Goal: Transaction & Acquisition: Purchase product/service

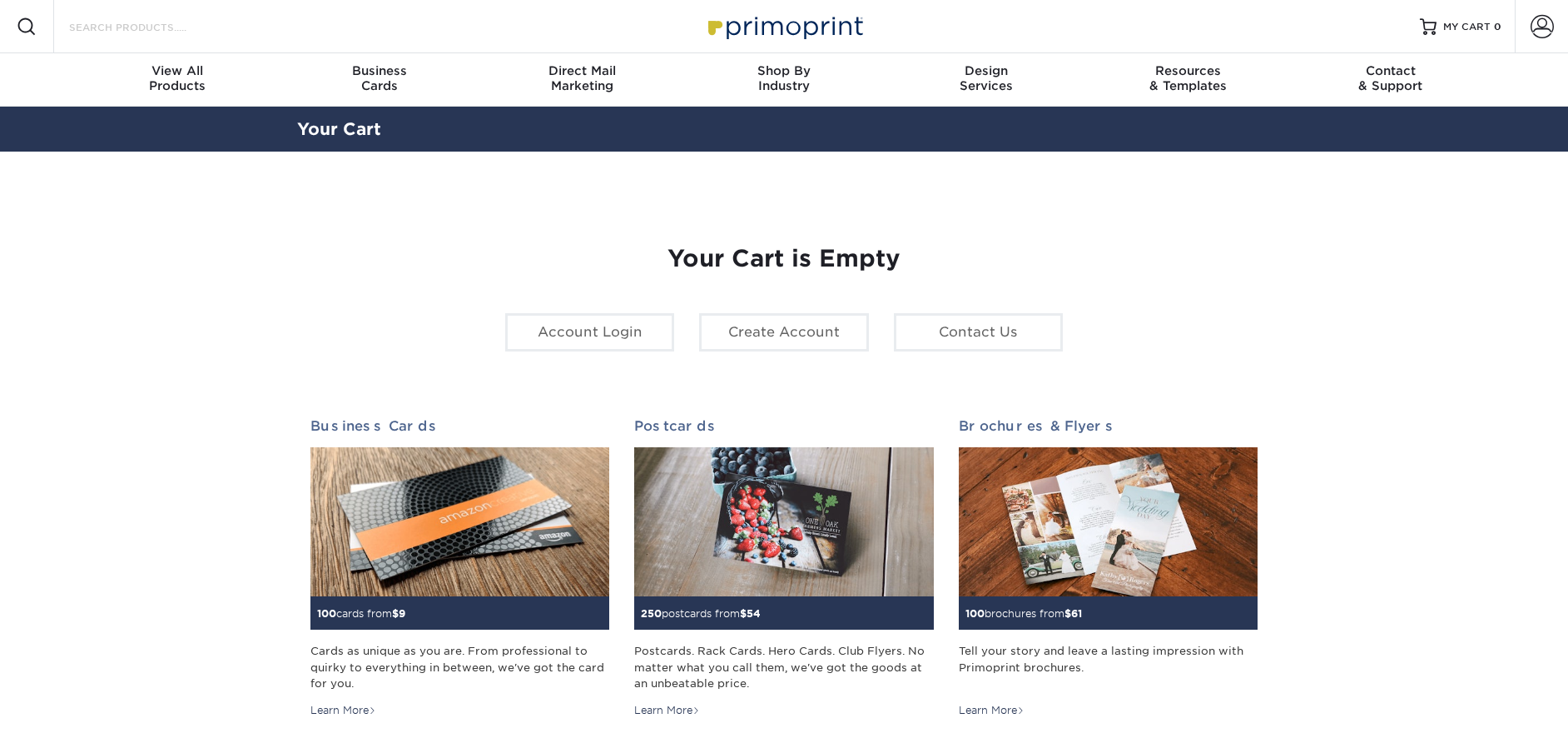
click at [155, 31] on input "Search Products" at bounding box center [149, 26] width 163 height 20
type input "postcard"
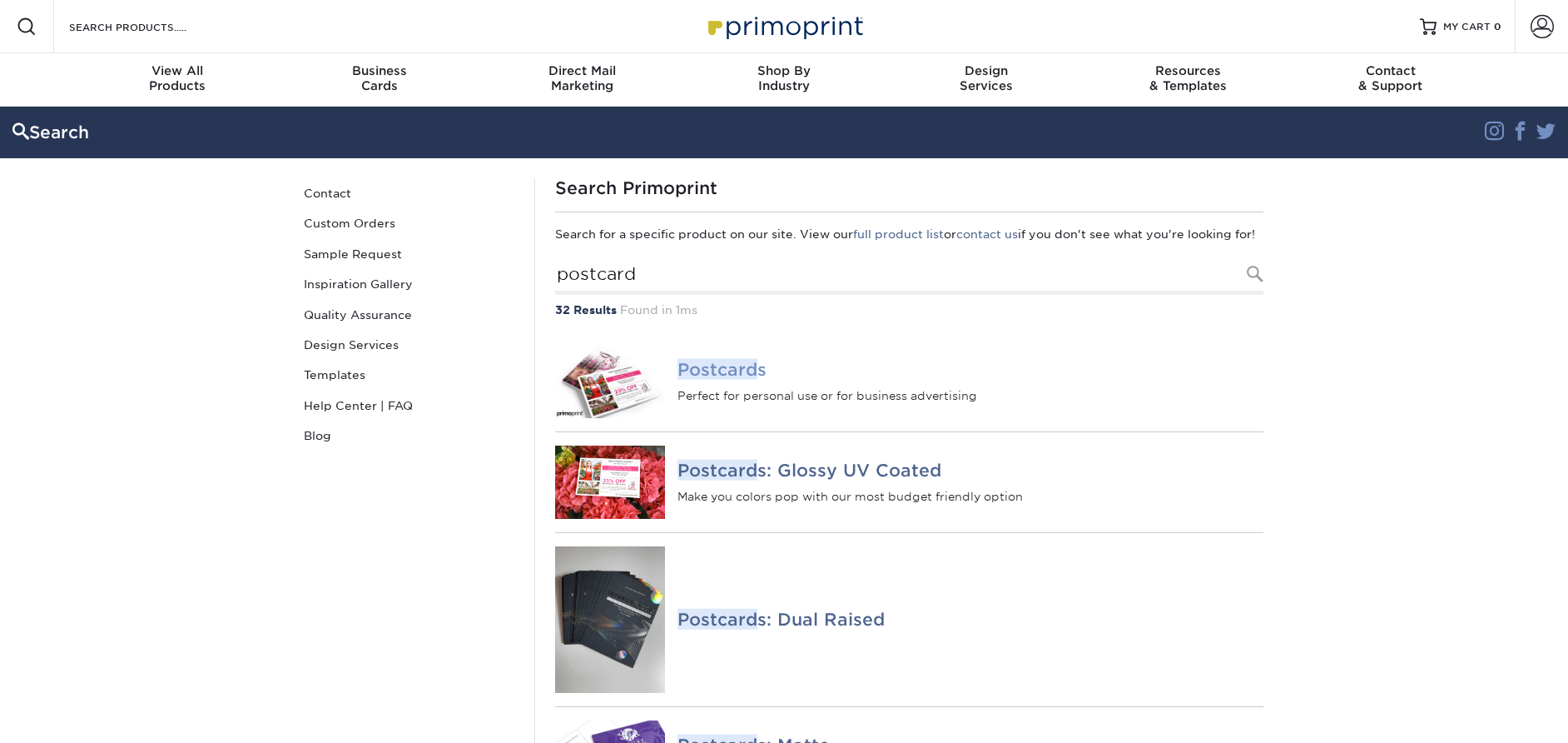
click at [712, 380] on em "Postcard" at bounding box center [717, 370] width 80 height 21
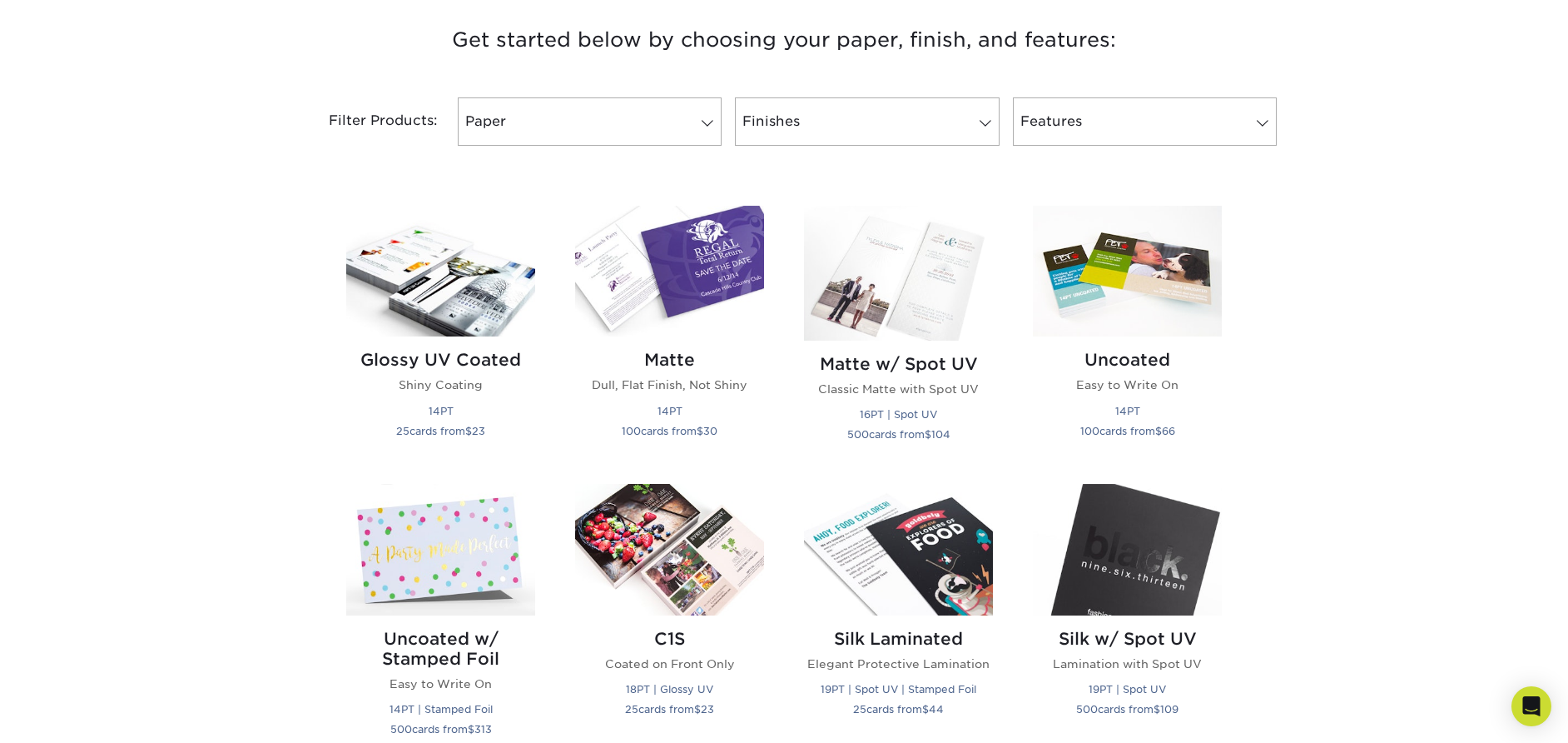
scroll to position [650, 0]
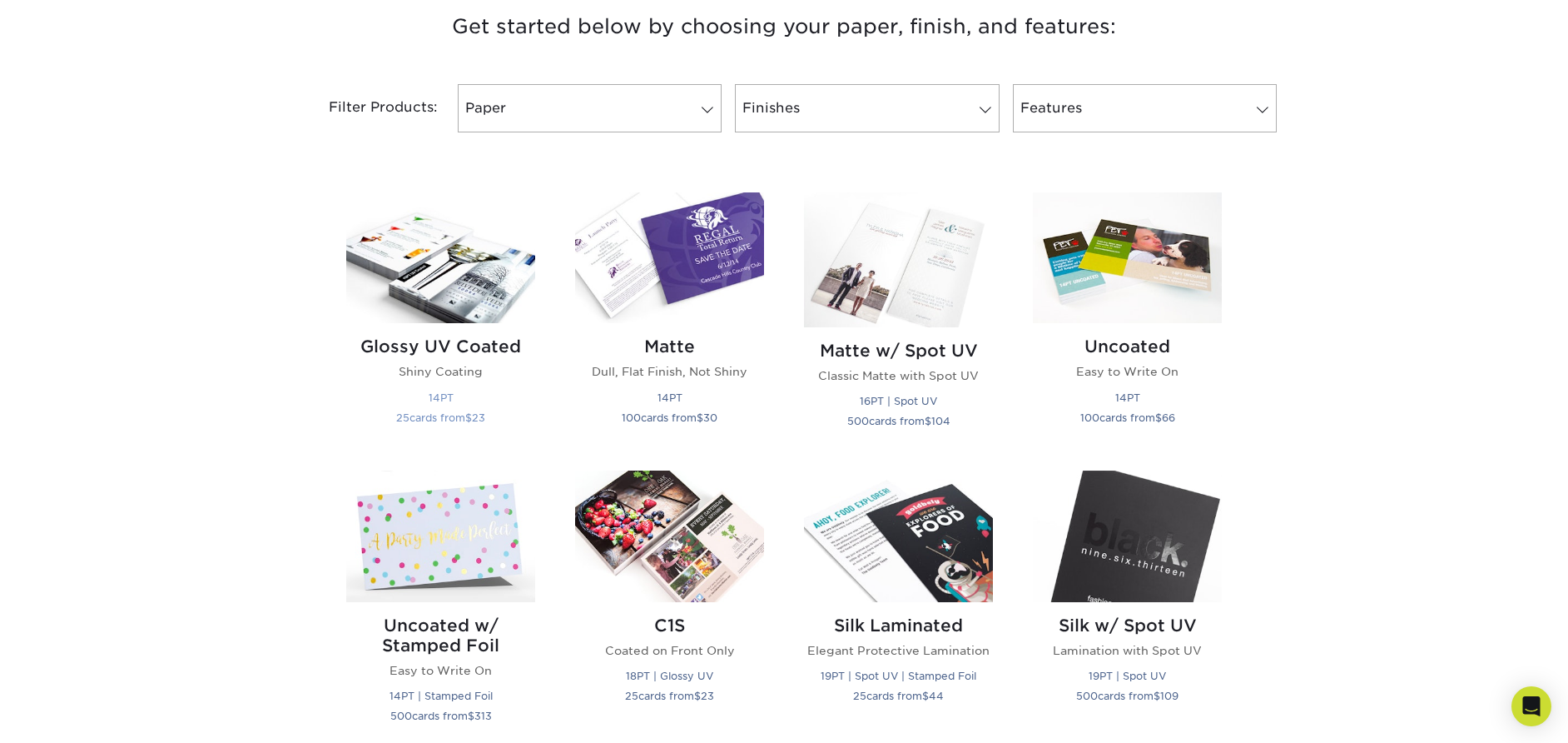
click at [417, 343] on h2 "Glossy UV Coated" at bounding box center [440, 346] width 189 height 20
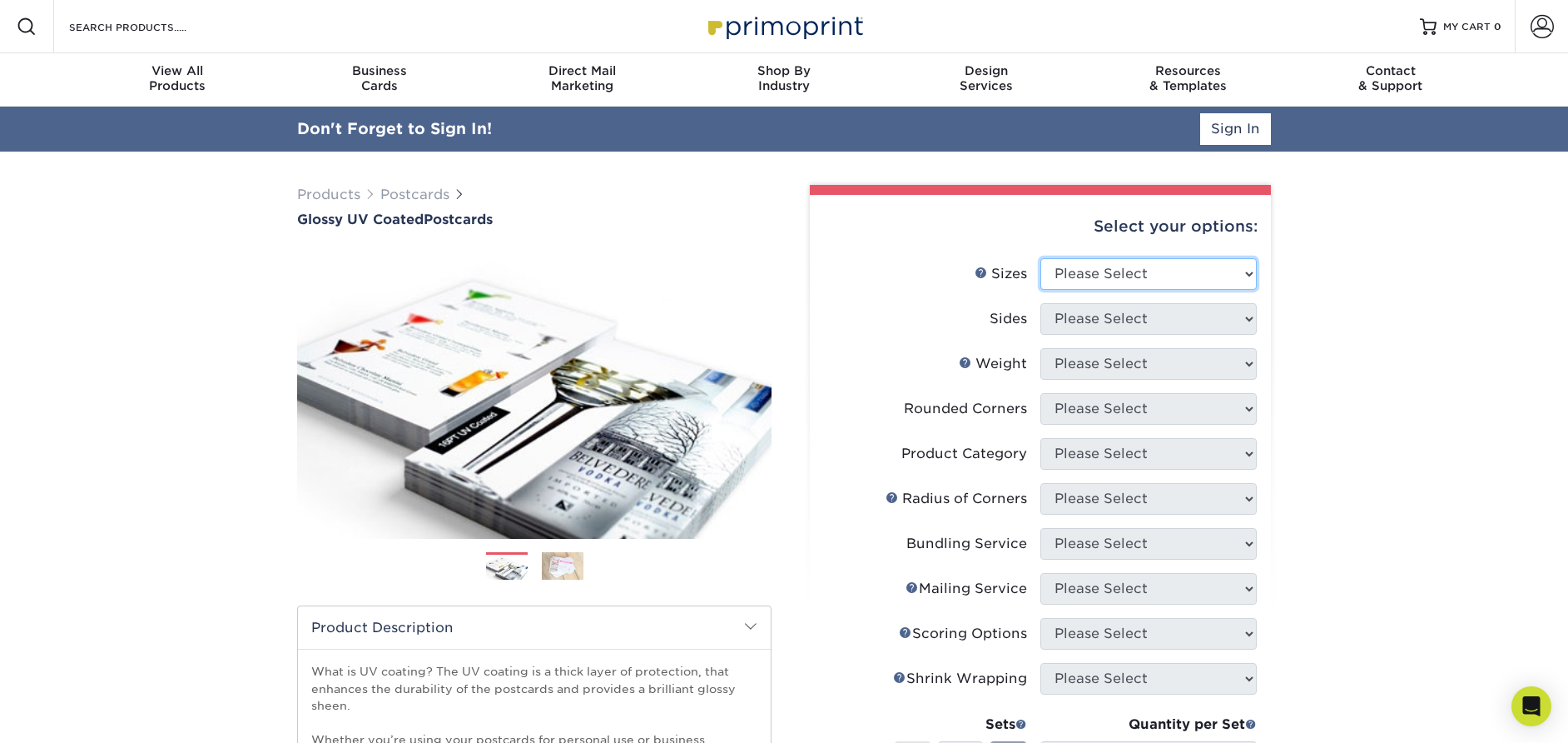
click at [1104, 277] on select "Please Select 1.5" x 7" 2" x 4" 2" x 6" 2" x 7" 2" x 8" 2.12" x 5.5" 2.12" x 5.…" at bounding box center [1149, 275] width 216 height 32
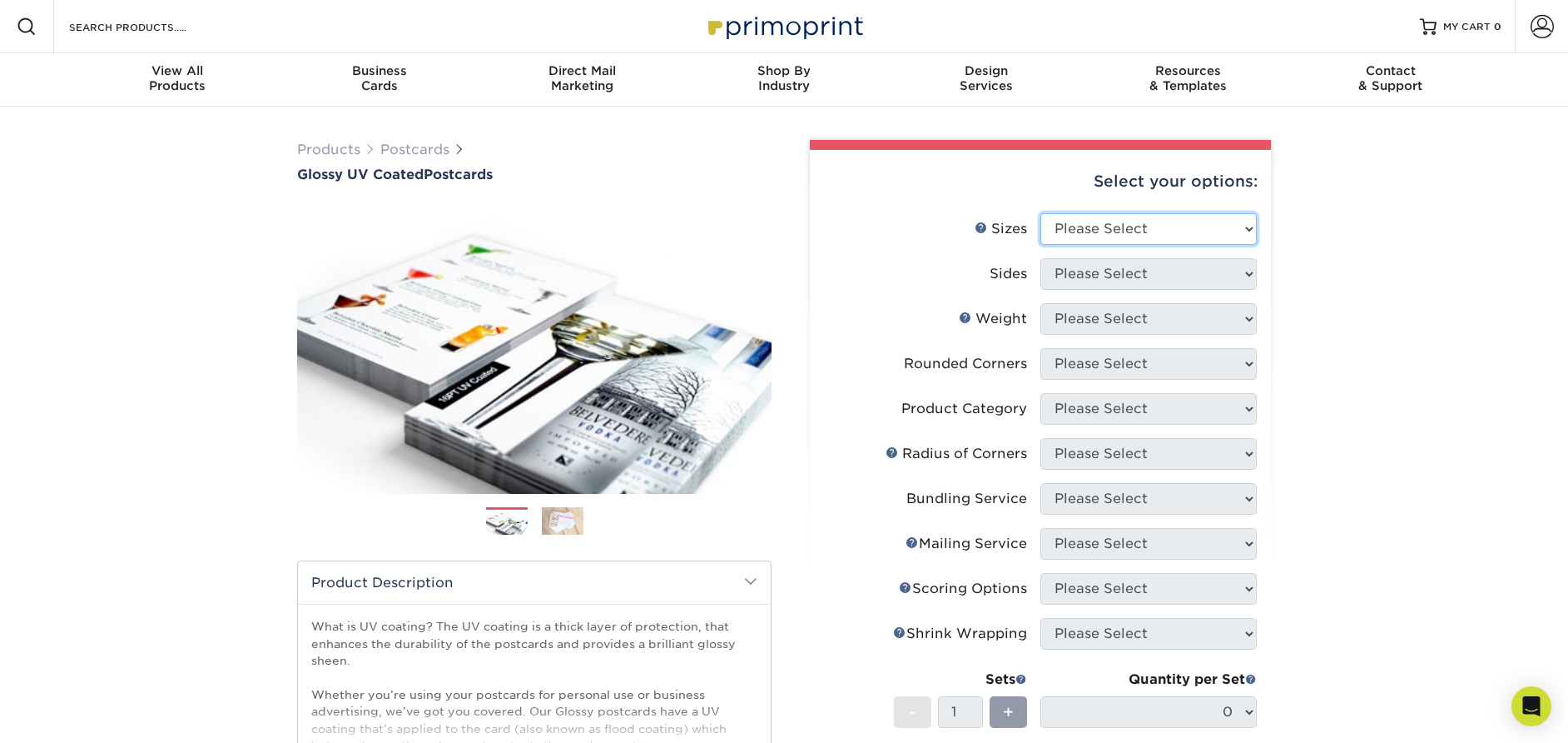
select select "4.00x6.00"
click at [1041, 213] on select "Please Select 1.5" x 7" 2" x 4" 2" x 6" 2" x 7" 2" x 8" 2.12" x 5.5" 2.12" x 5.…" at bounding box center [1149, 229] width 216 height 32
click at [1107, 280] on select "Please Select Print Both Sides Print Front Only" at bounding box center [1149, 275] width 216 height 32
select select "13abbda7-1d64-4f25-8bb2-c179b224825d"
click at [1041, 259] on select "Please Select Print Both Sides Print Front Only" at bounding box center [1149, 275] width 216 height 32
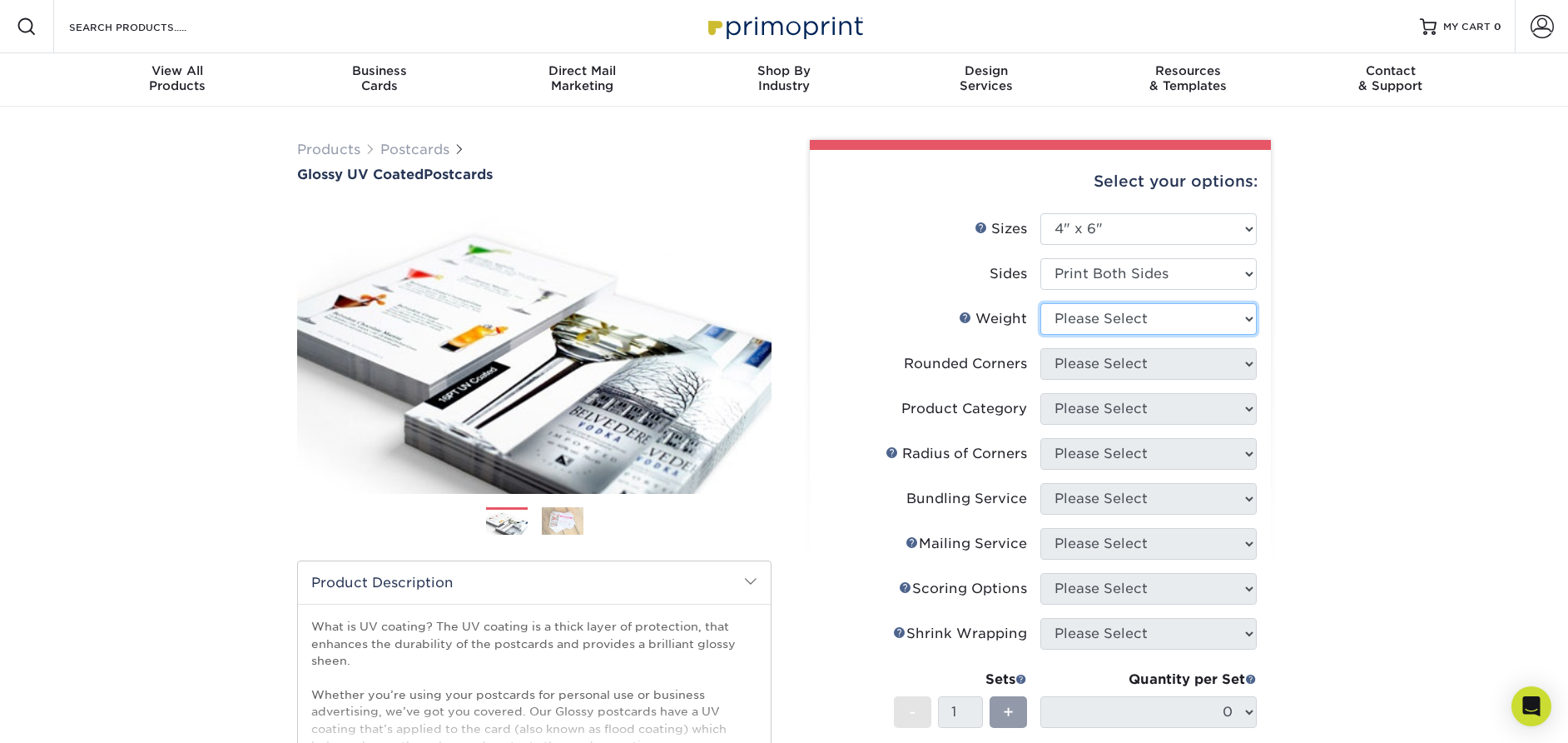
click at [1108, 321] on select "Please Select 14PT 16PT 18PT C1S" at bounding box center [1149, 319] width 216 height 32
select select "14PT"
click at [1041, 303] on select "Please Select 14PT 16PT 18PT C1S" at bounding box center [1149, 319] width 216 height 32
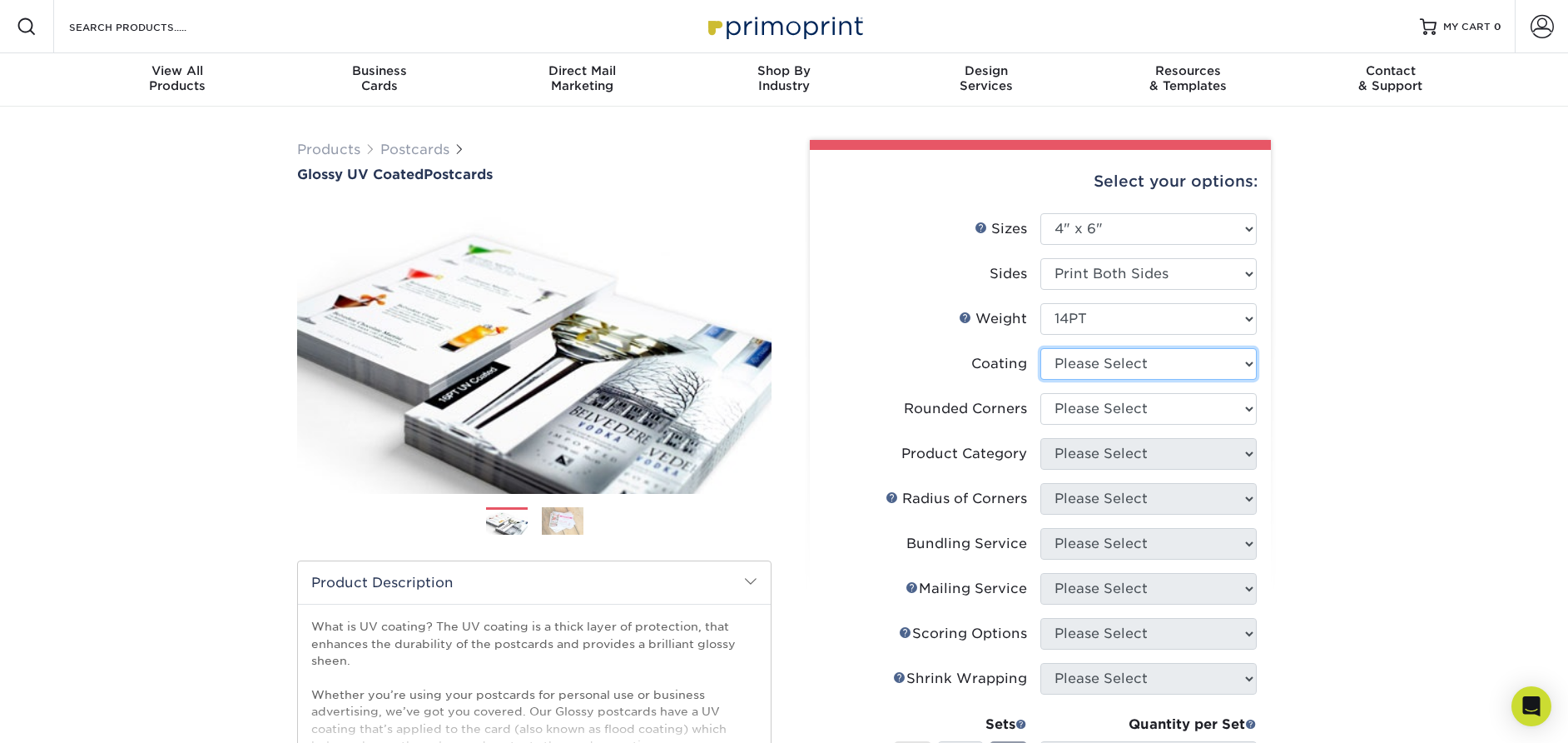
click at [1102, 358] on select at bounding box center [1149, 364] width 216 height 32
select select "1e8116af-acfc-44b1-83dc-8181aa338834"
click at [1041, 348] on select at bounding box center [1149, 364] width 216 height 32
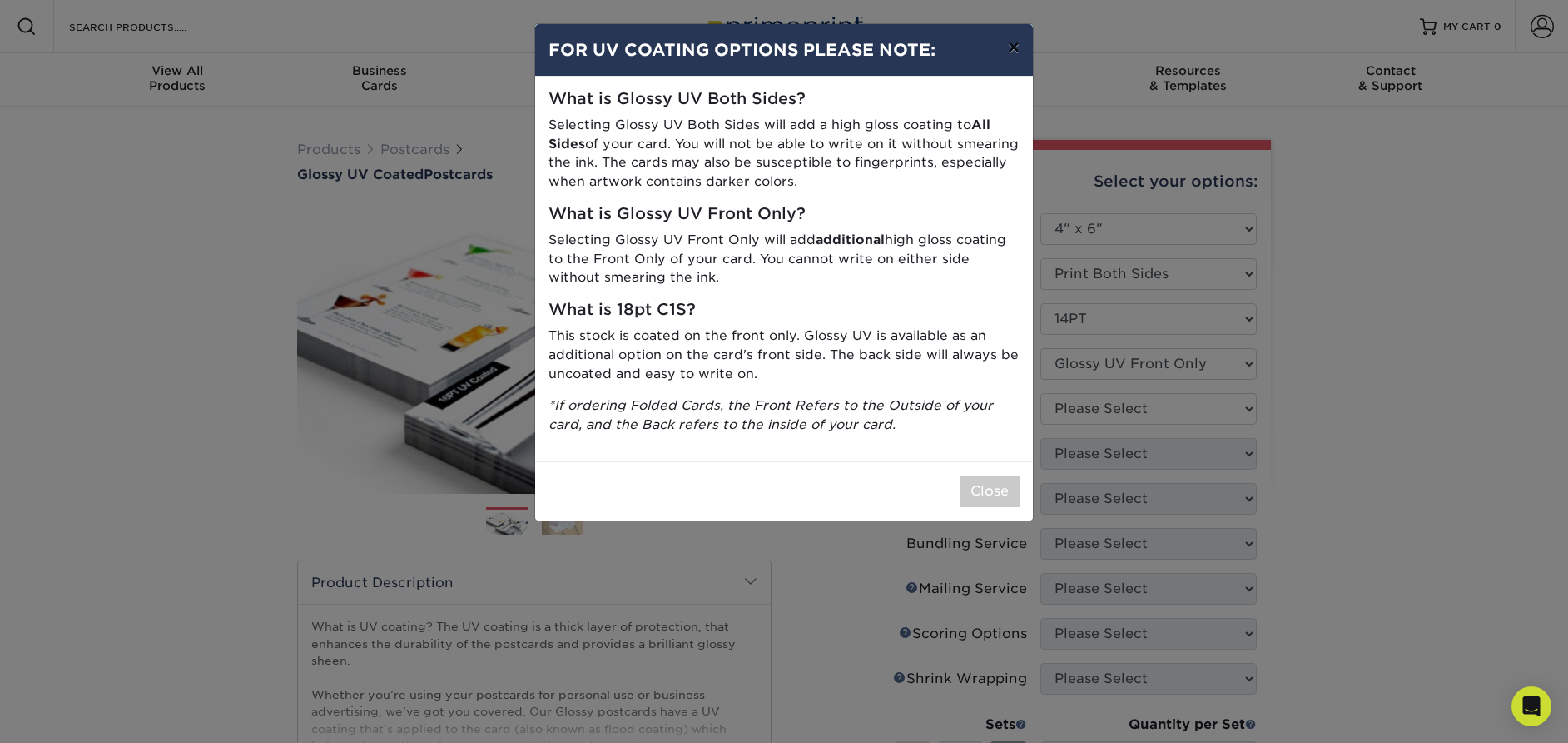
click at [1011, 48] on button "×" at bounding box center [1013, 48] width 39 height 47
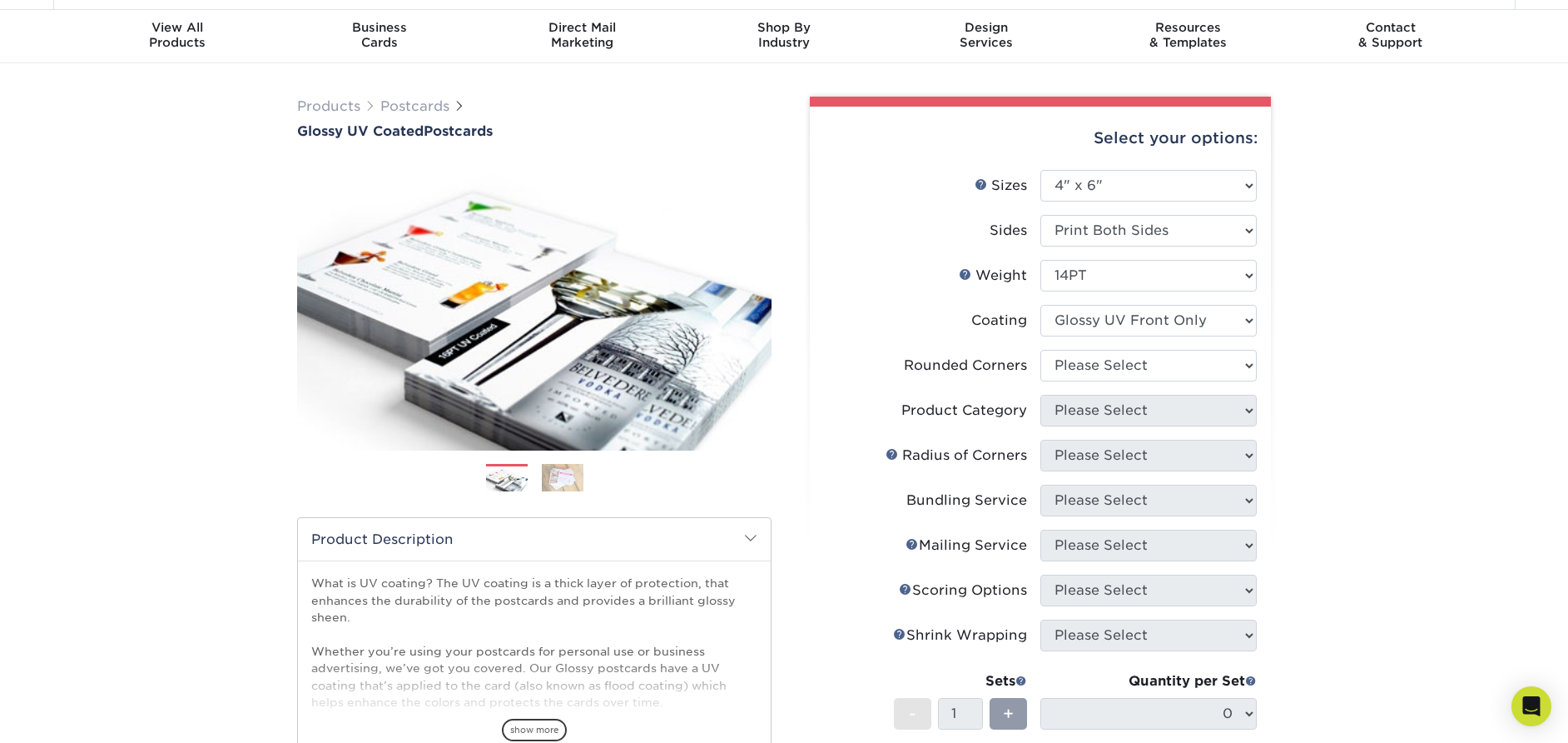
scroll to position [82, 0]
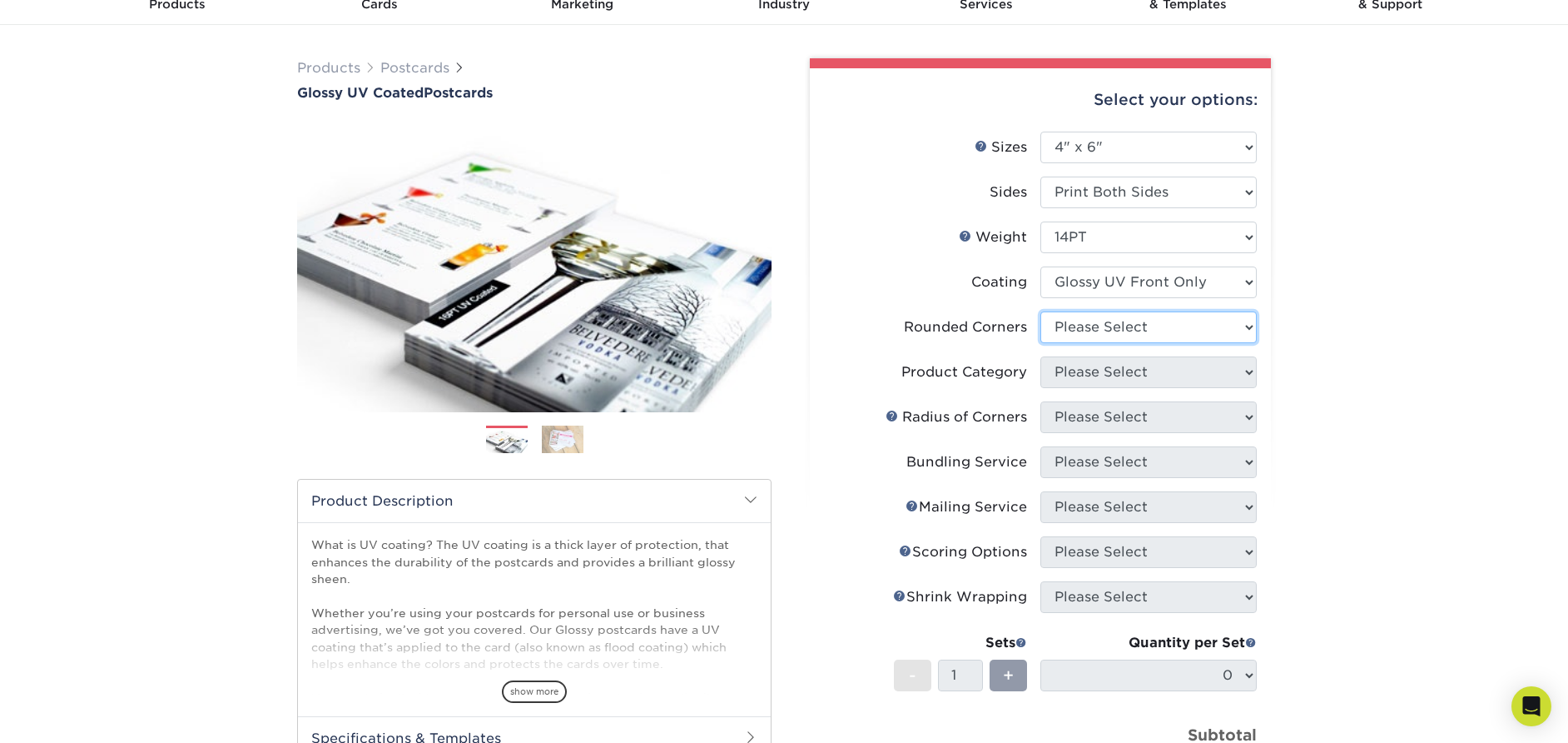
click at [1067, 329] on select "Please Select Yes - Round 4 Corners No" at bounding box center [1149, 327] width 216 height 32
select select "0"
click at [1041, 311] on select "Please Select Yes - Round 4 Corners No" at bounding box center [1149, 327] width 216 height 32
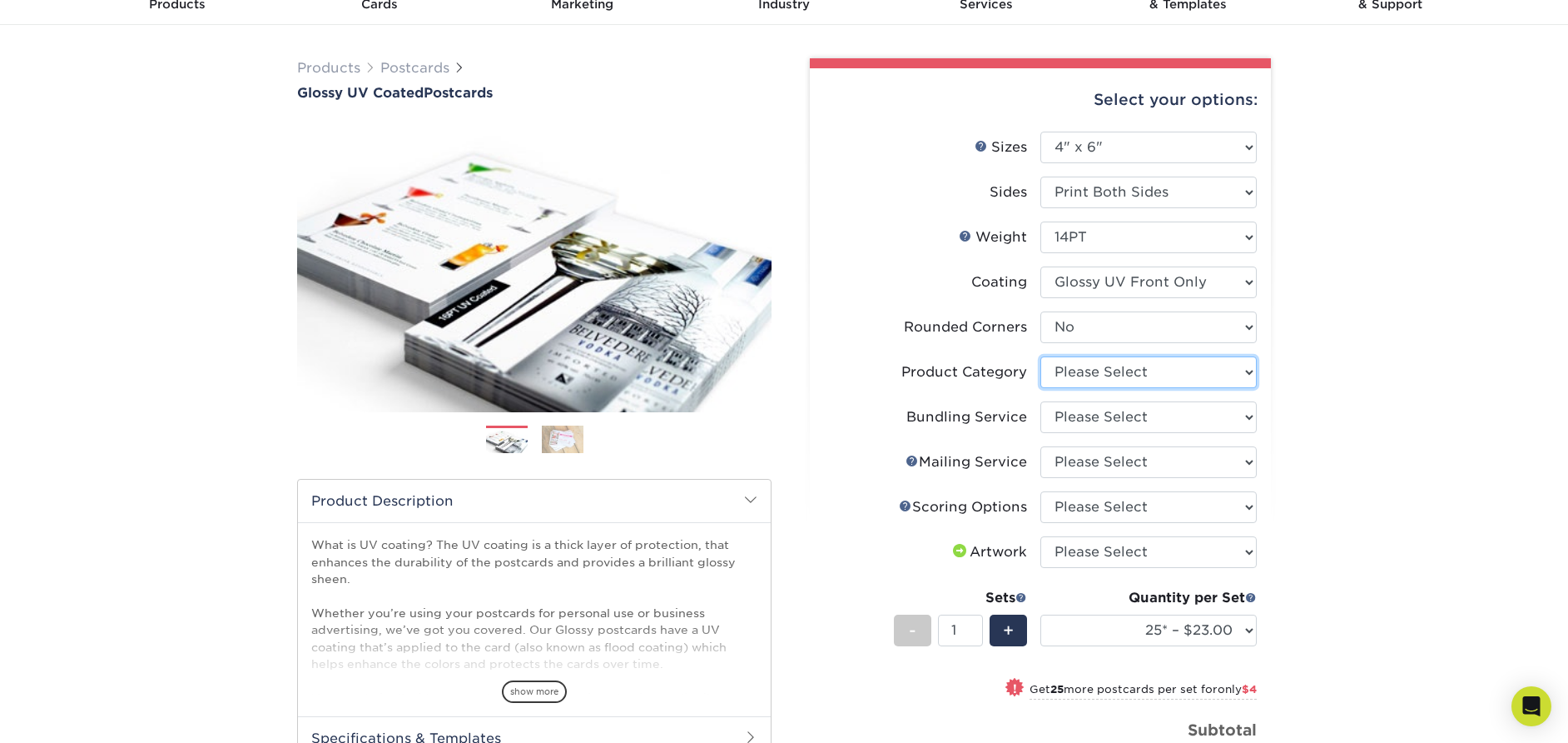
click at [1084, 372] on select "Please Select Postcards" at bounding box center [1149, 372] width 216 height 32
select select "9b7272e0-d6c8-4c3c-8e97-d3a1bcdab858"
click at [1041, 356] on select "Please Select Postcards" at bounding box center [1149, 372] width 216 height 32
click at [1086, 419] on select "Please Select No Bundling Services Yes, Bundles of 50 (+2 Days) Yes, Bundles of…" at bounding box center [1149, 418] width 216 height 32
select select "58689abb-25c0-461c-a4c3-a80b627d6649"
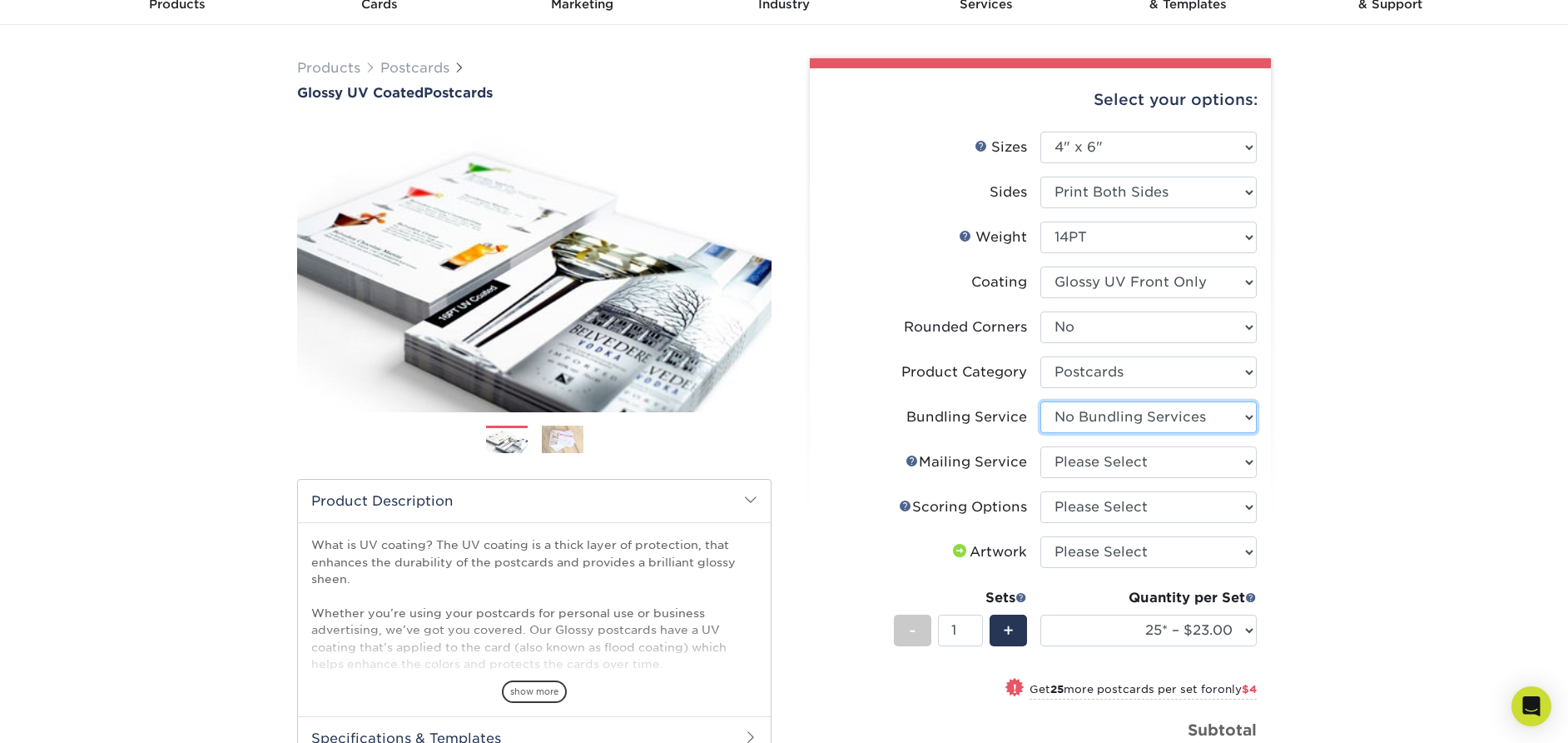
click at [1041, 402] on select "Please Select No Bundling Services Yes, Bundles of 50 (+2 Days) Yes, Bundles of…" at bounding box center [1149, 418] width 216 height 32
click at [1091, 458] on select "Please Select No Direct Mailing Service No, I will mail/stamp/imprint Direct Ma…" at bounding box center [1149, 463] width 216 height 32
select select "3e5e9bdd-d78a-4c28-a41d-fe1407925ca6"
click at [1041, 447] on select "Please Select No Direct Mailing Service No, I will mail/stamp/imprint Direct Ma…" at bounding box center [1149, 463] width 216 height 32
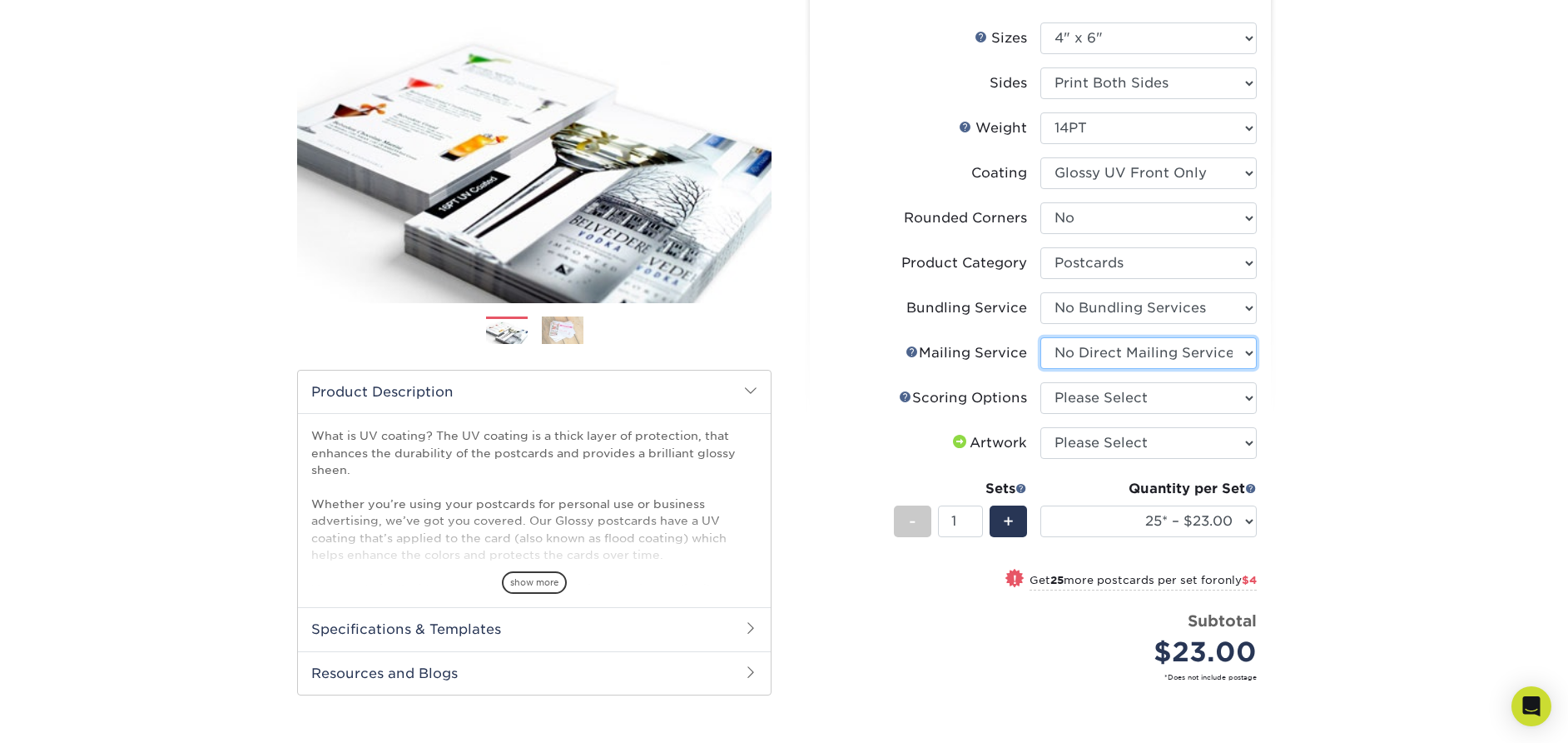
scroll to position [204, 0]
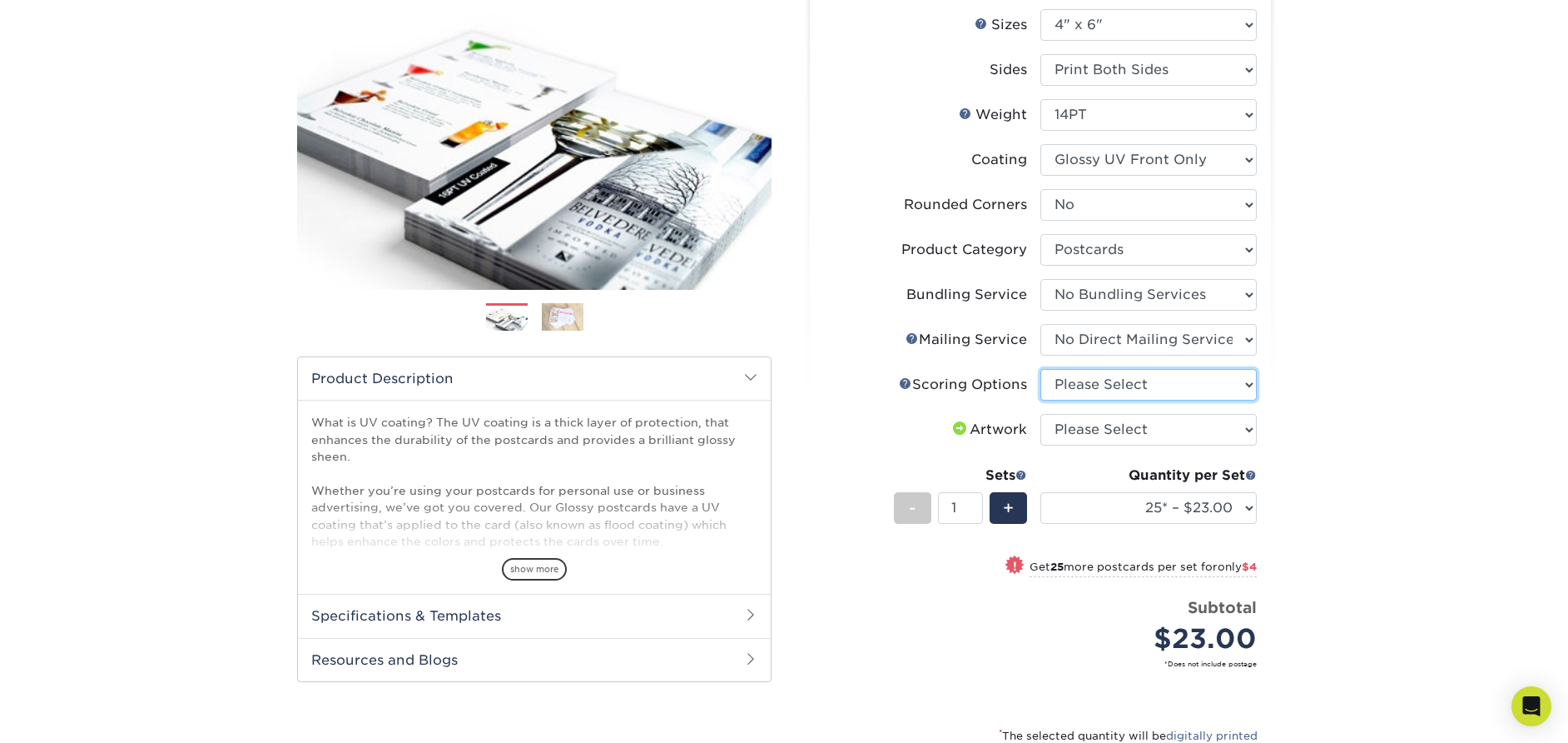
click at [1150, 390] on select "Please Select No Scoring One Score" at bounding box center [1149, 385] width 216 height 32
select select "16ebe401-5398-422d-8cb0-f3adbb82deb5"
click at [1041, 369] on select "Please Select No Scoring One Score" at bounding box center [1149, 385] width 216 height 32
click at [1123, 433] on select "Please Select I will upload files I need a design - $150" at bounding box center [1149, 430] width 216 height 32
select select "upload"
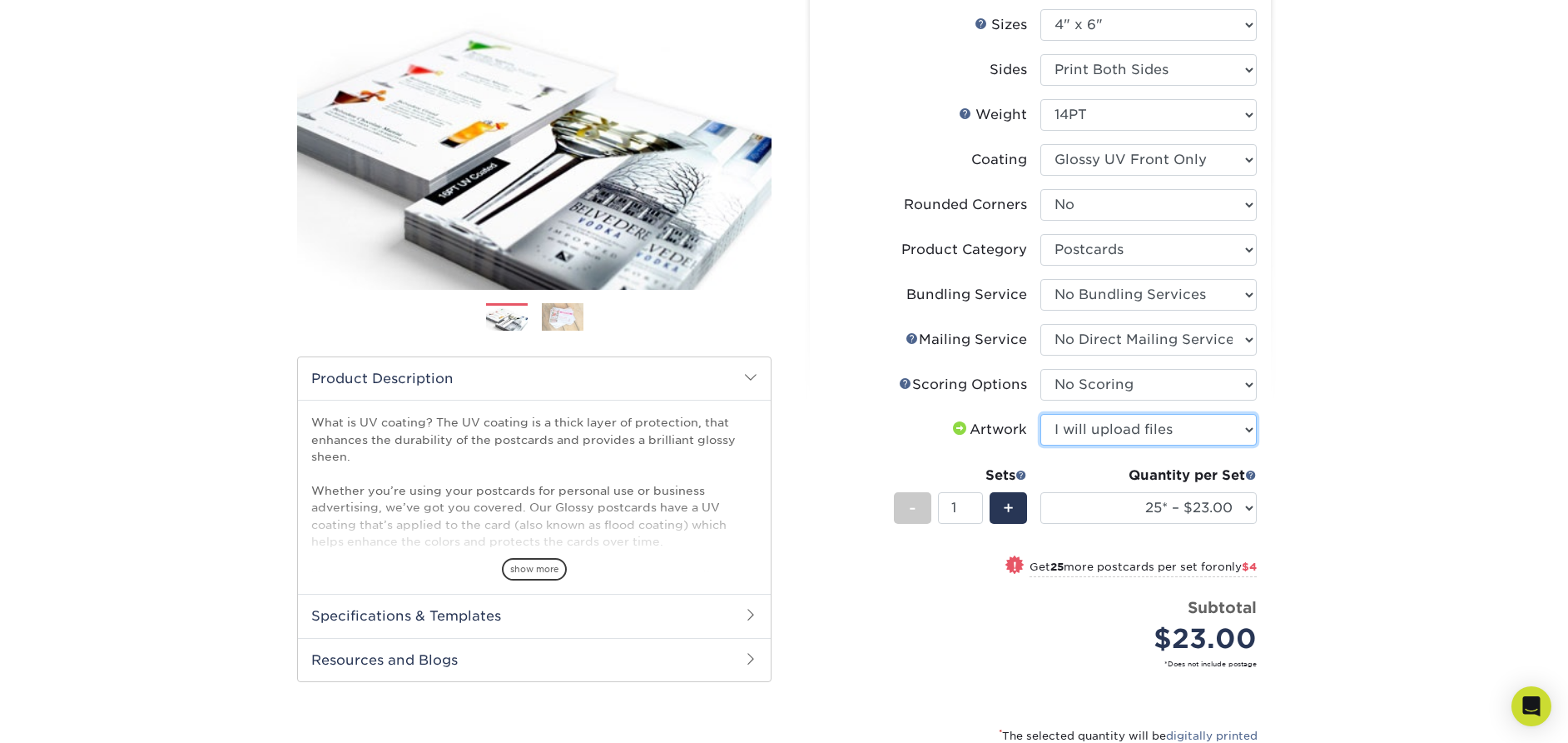
click at [1041, 414] on select "Please Select I will upload files I need a design - $150" at bounding box center [1149, 430] width 216 height 32
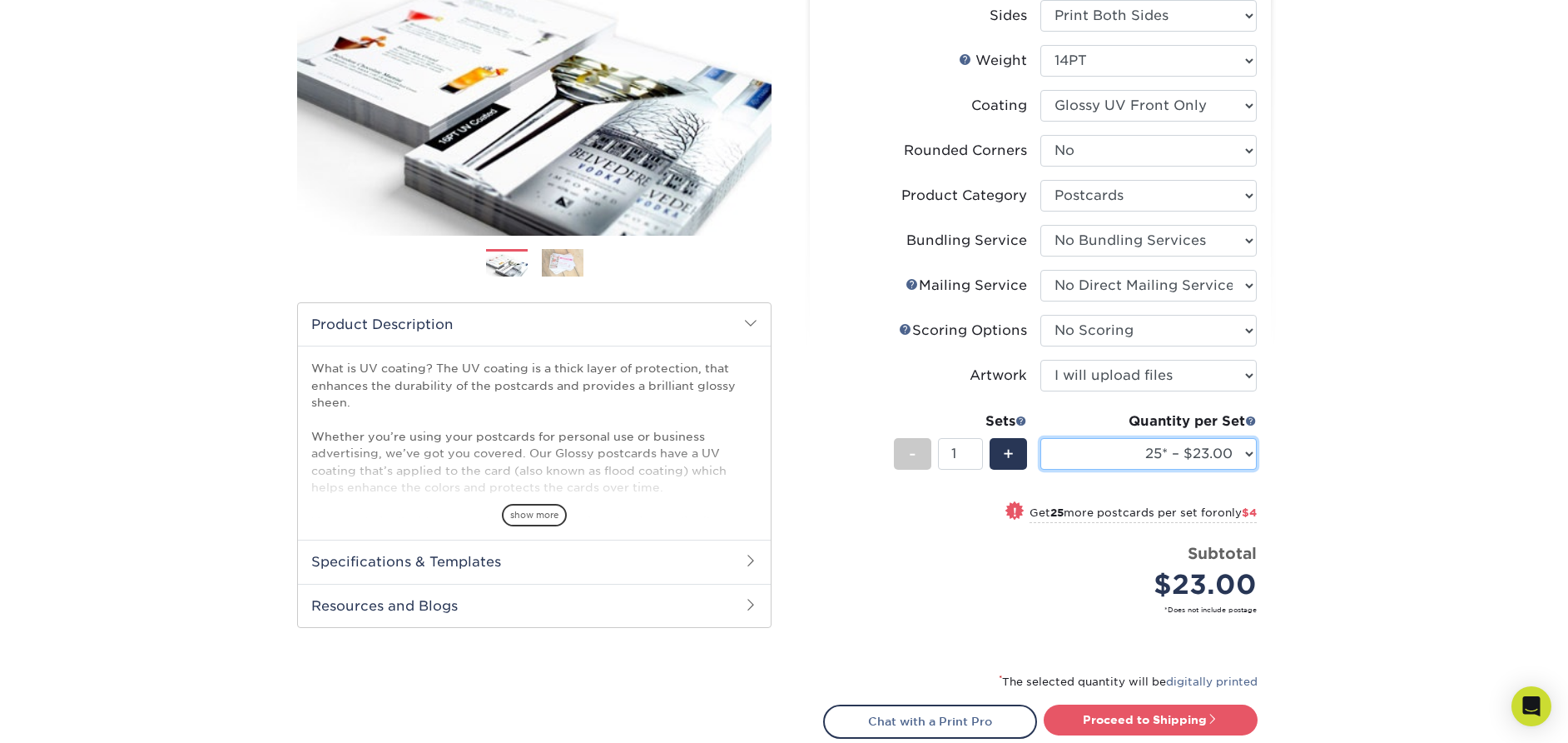
click at [1147, 442] on select "25* – $23.00 50* – $27.00 75* – $33.00 100* – $40.00 250* – $71.00 500 – $85.00…" at bounding box center [1149, 454] width 216 height 32
select select "5000 – $295.00"
click at [1041, 438] on select "25* – $23.00 50* – $27.00 75* – $33.00 100* – $40.00 250* – $71.00 500 – $85.00…" at bounding box center [1149, 454] width 216 height 32
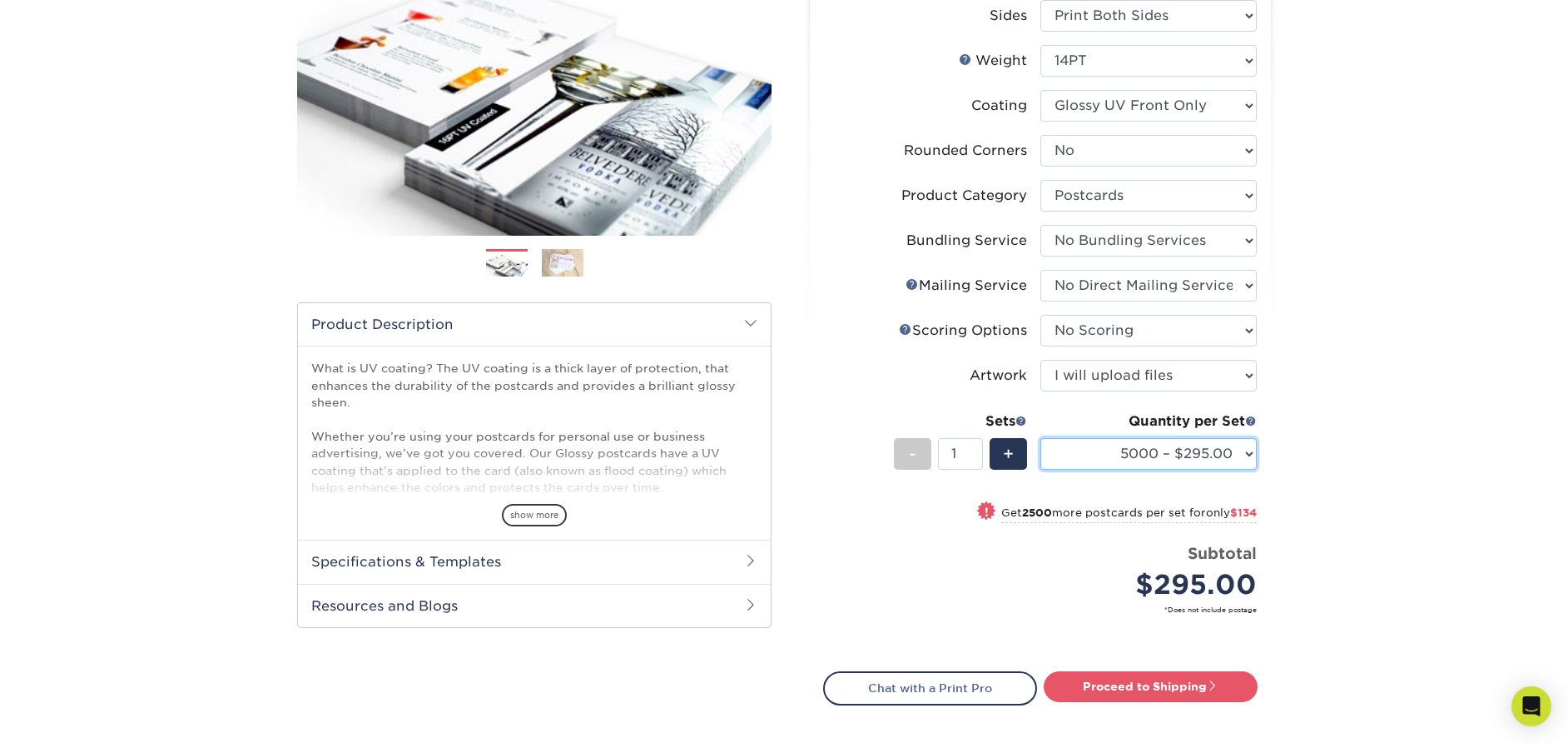
click at [1155, 440] on select "25* – $23.00 50* – $27.00 75* – $33.00 100* – $40.00 250* – $71.00 500 – $85.00…" at bounding box center [1149, 454] width 216 height 32
click at [1041, 438] on select "25* – $23.00 50* – $27.00 75* – $33.00 100* – $40.00 250* – $71.00 500 – $85.00…" at bounding box center [1149, 454] width 216 height 32
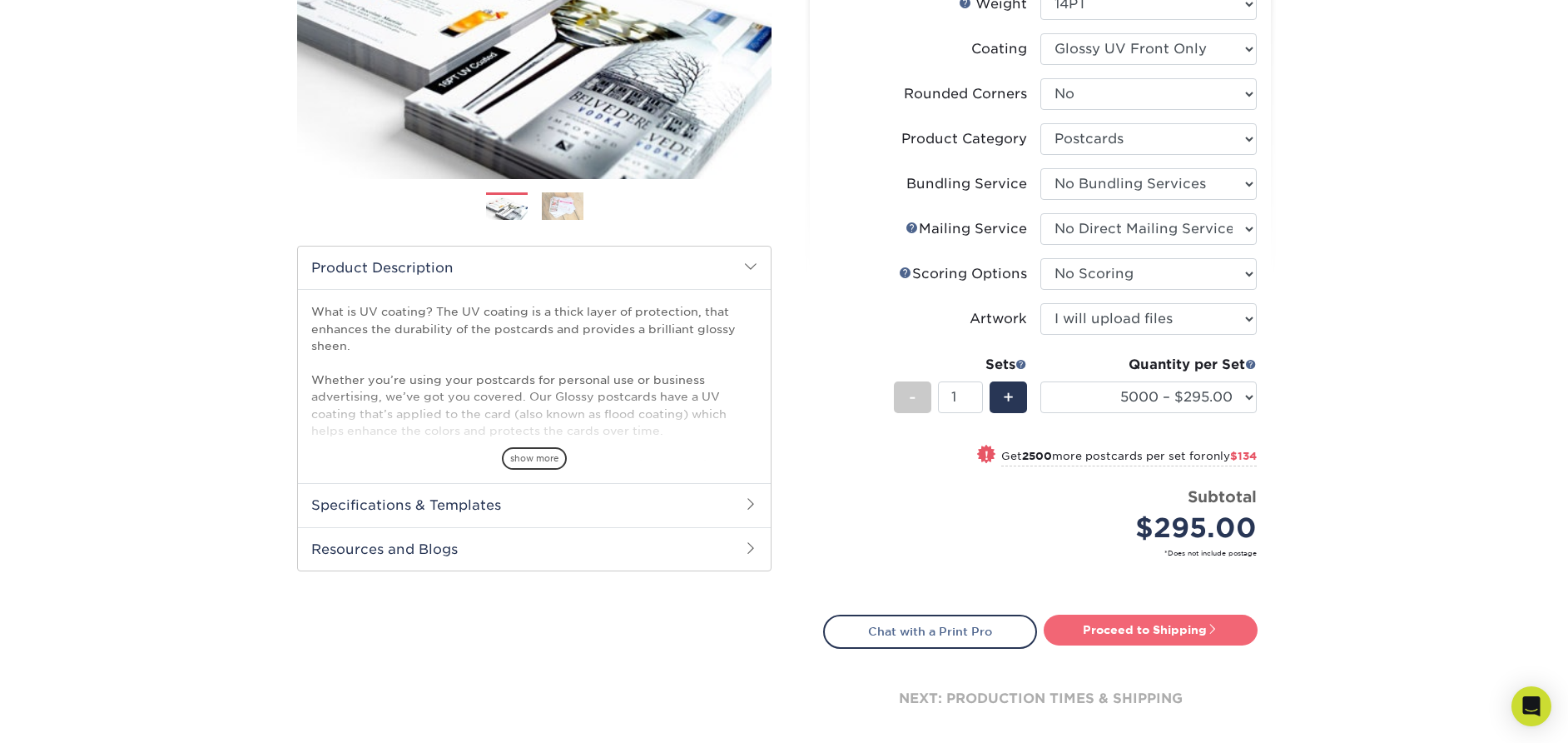
click at [1086, 631] on link "Proceed to Shipping" at bounding box center [1151, 629] width 214 height 30
type input "Set 1"
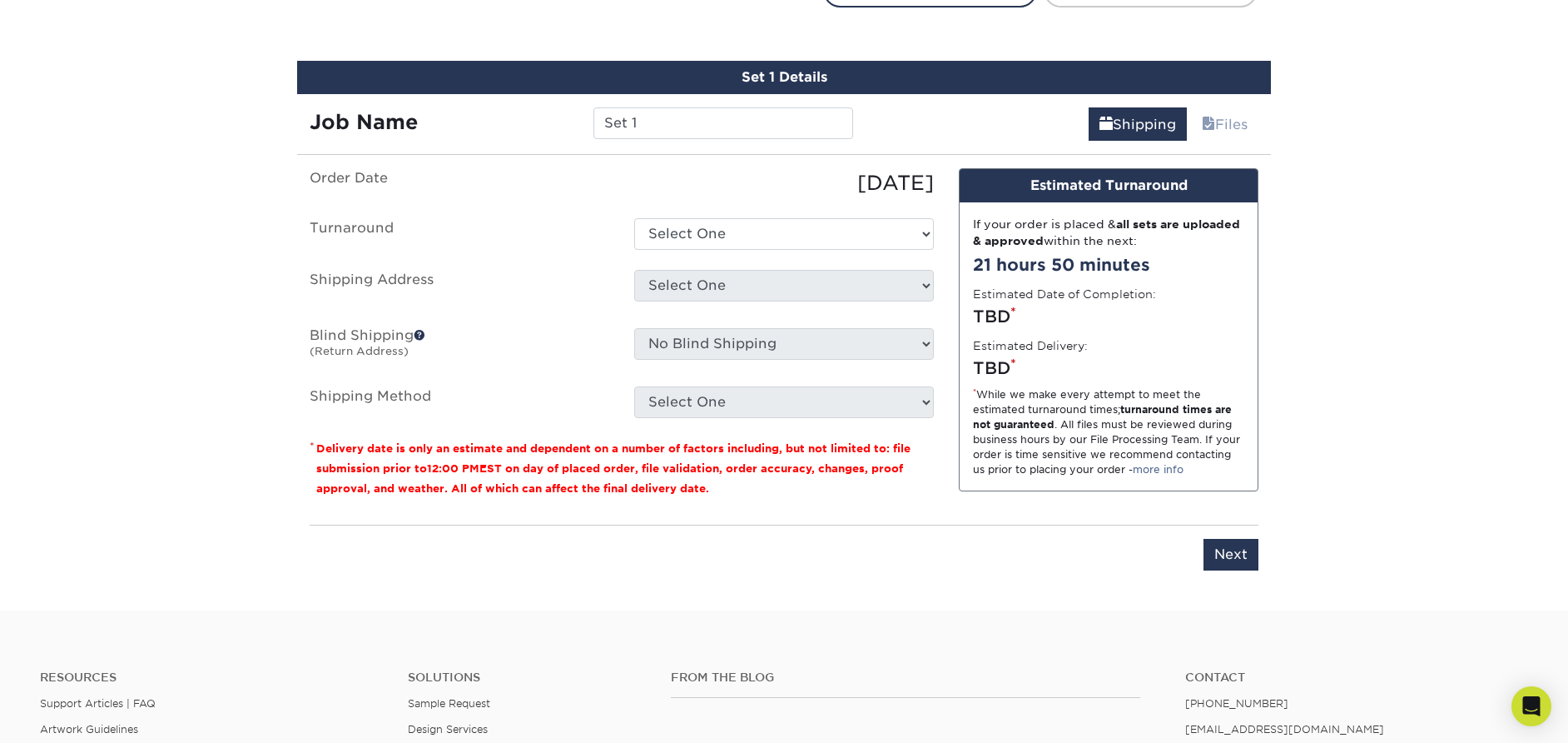
scroll to position [974, 0]
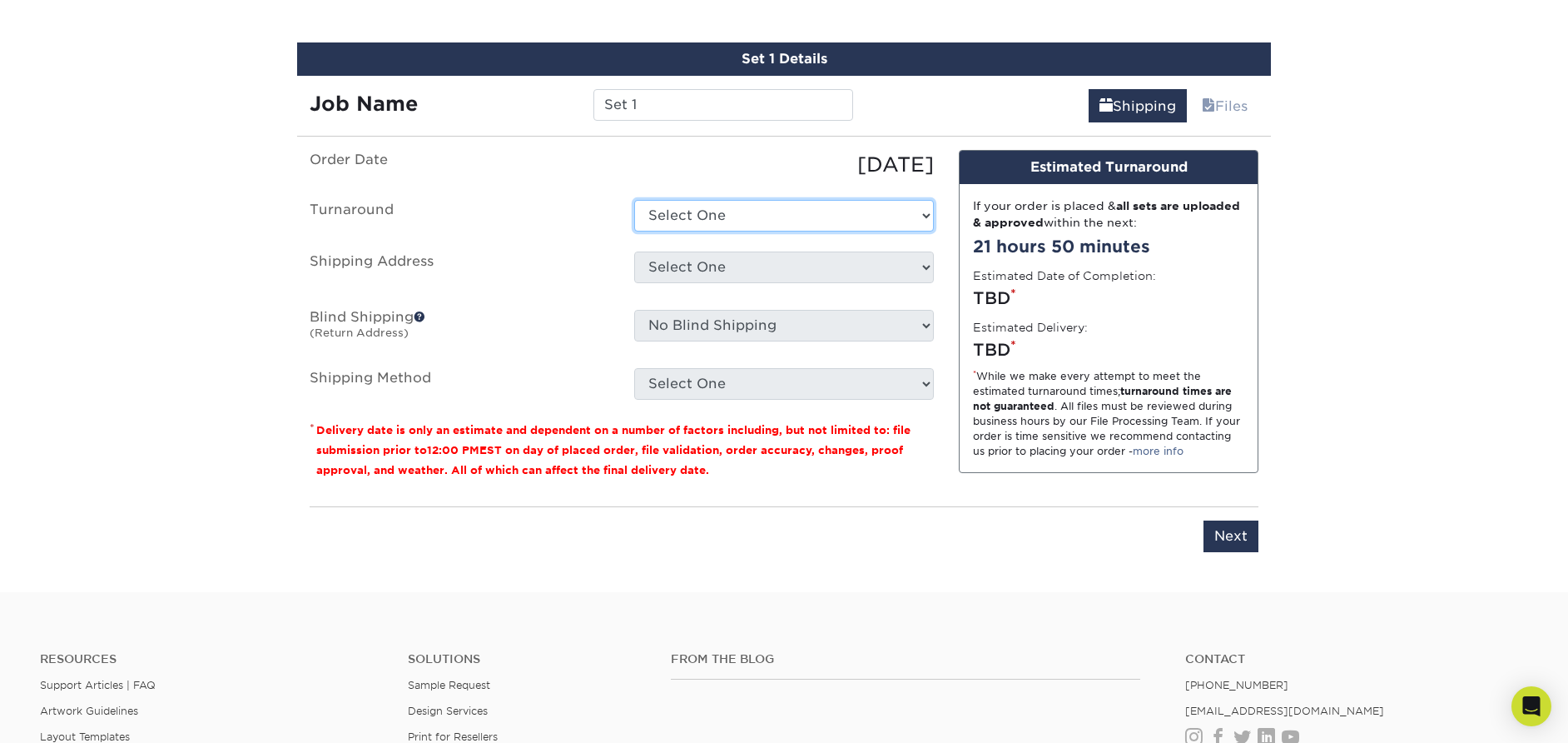
click at [742, 219] on select "Select One 2-4 Business Days 2 Day Next Business Day" at bounding box center [784, 216] width 300 height 32
select select "a82f82f4-4ea2-4867-a8ca-0d83d46381a2"
click at [635, 200] on select "Select One 2-4 Business Days 2 Day Next Business Day" at bounding box center [784, 216] width 300 height 32
click at [739, 261] on select "Select One + Add New Address - Login" at bounding box center [784, 267] width 300 height 32
click at [635, 251] on select "Select One + Add New Address - Login" at bounding box center [784, 267] width 300 height 32
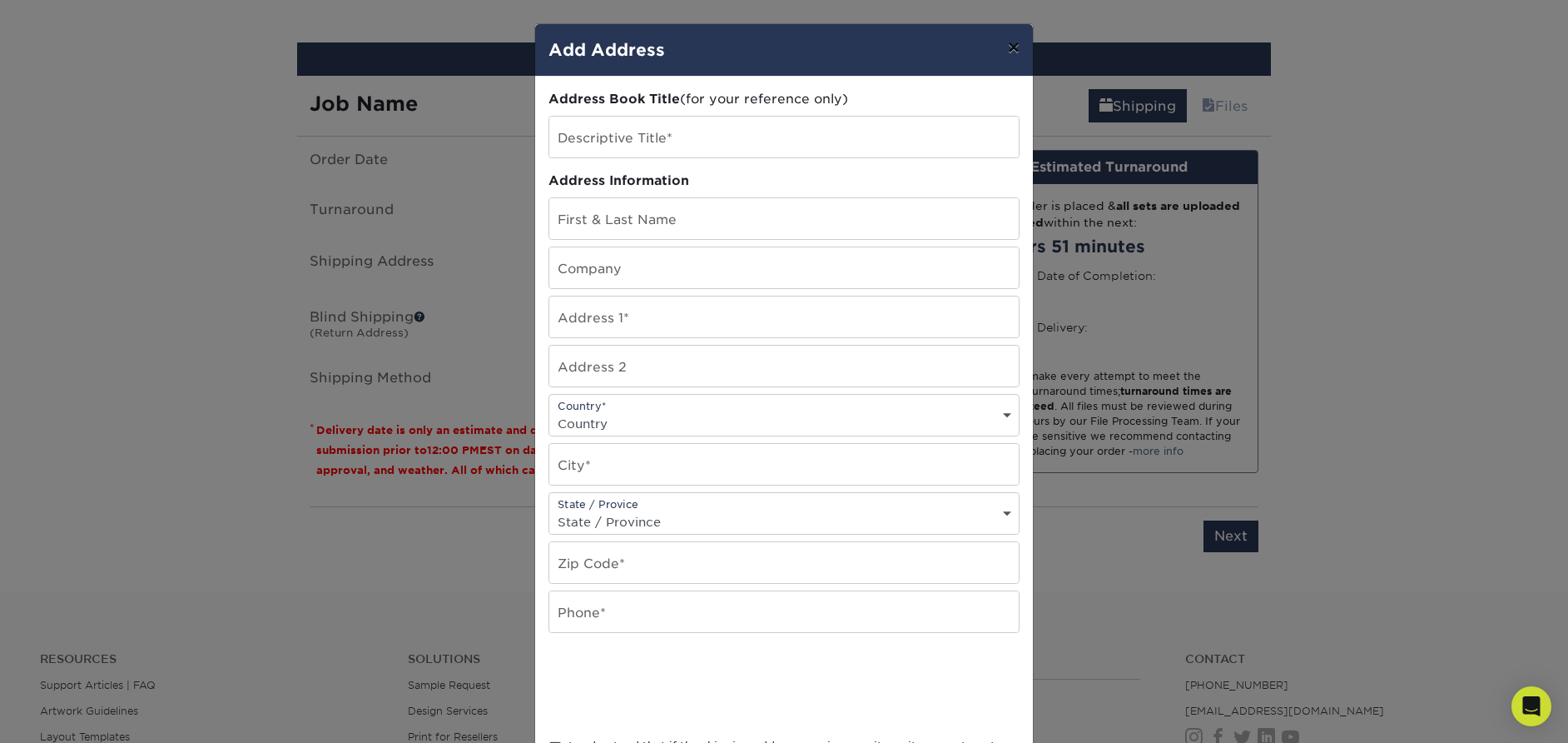
click at [1019, 33] on button "×" at bounding box center [1013, 48] width 39 height 47
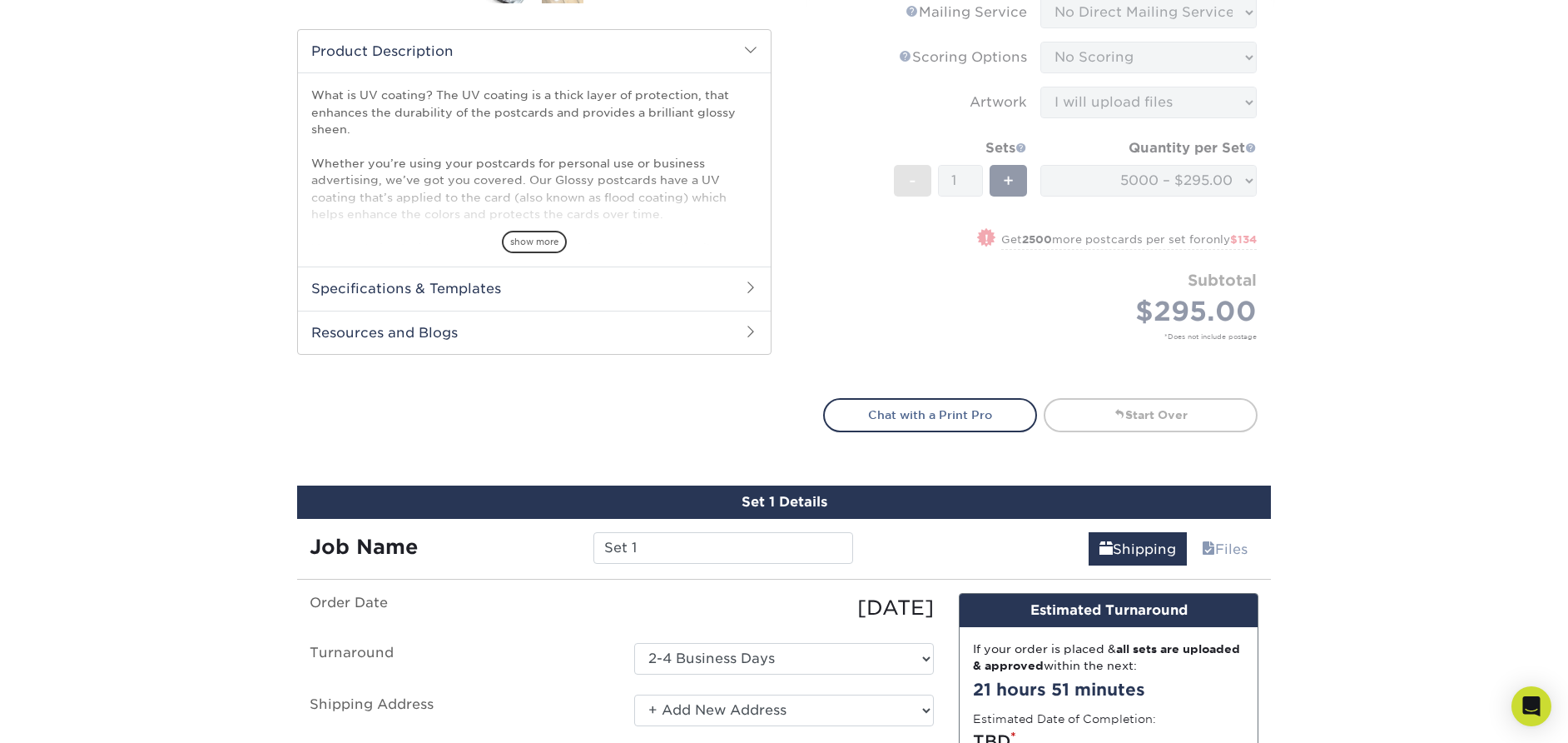
scroll to position [0, 0]
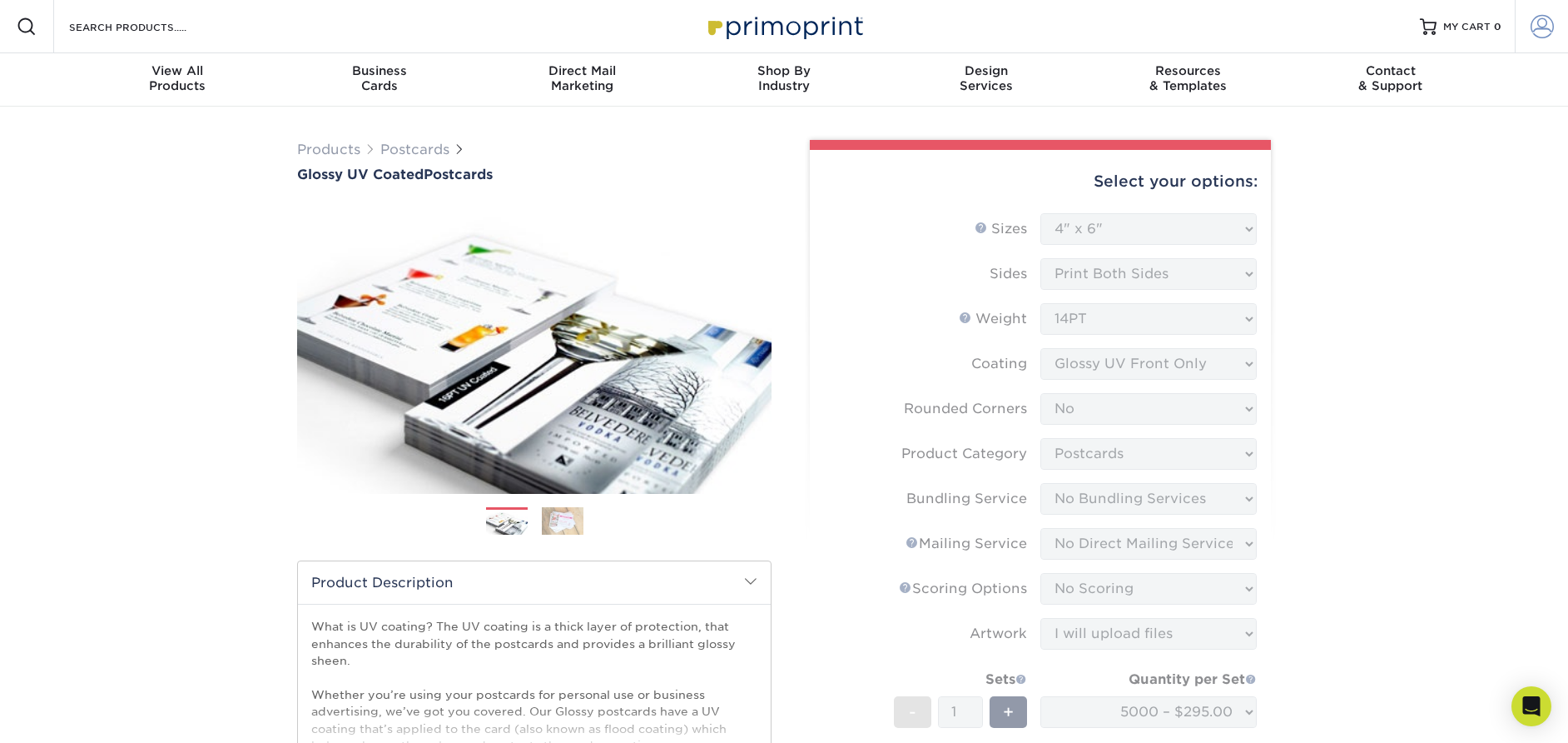
click at [1534, 25] on span at bounding box center [1542, 26] width 24 height 24
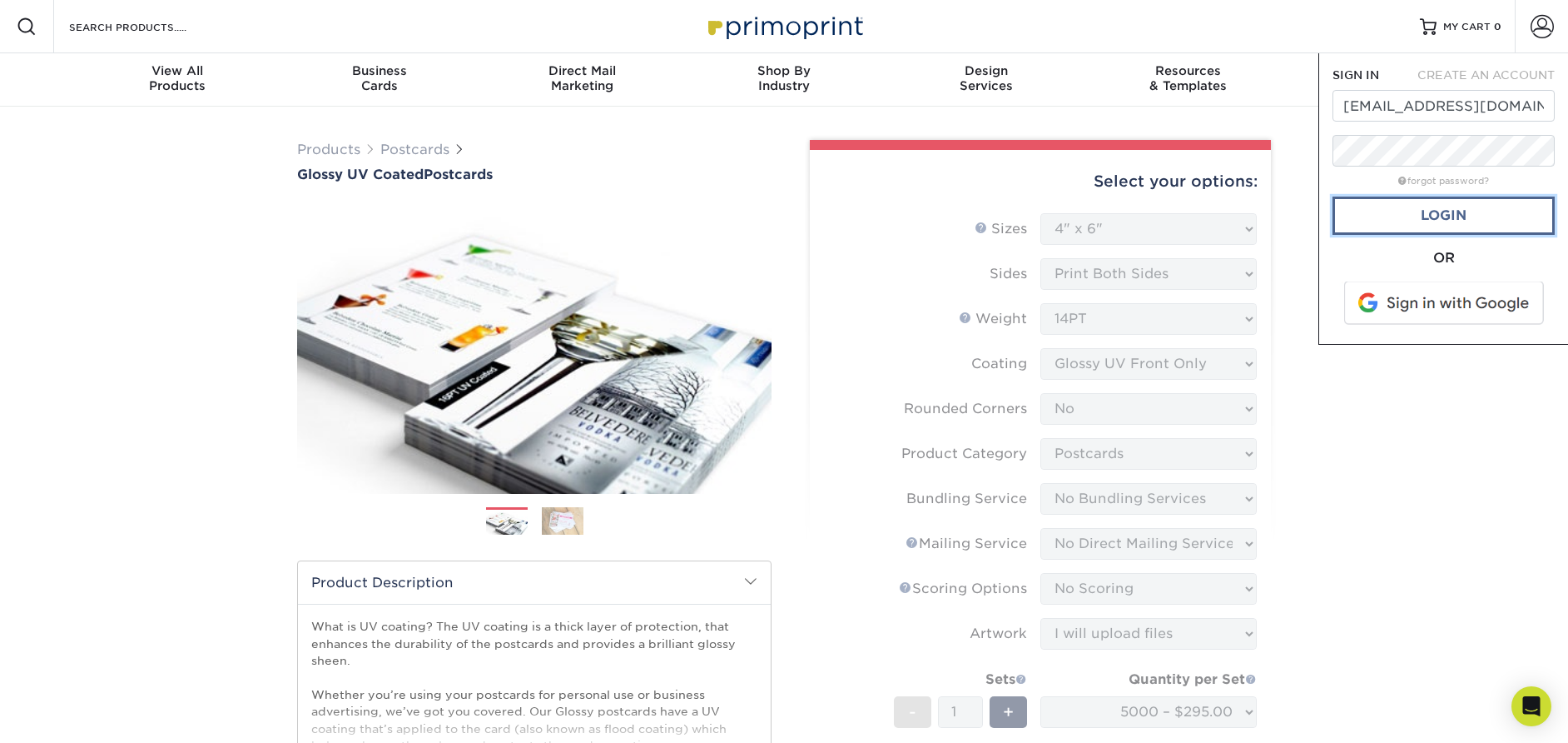
click at [1444, 223] on link "Login" at bounding box center [1444, 215] width 222 height 39
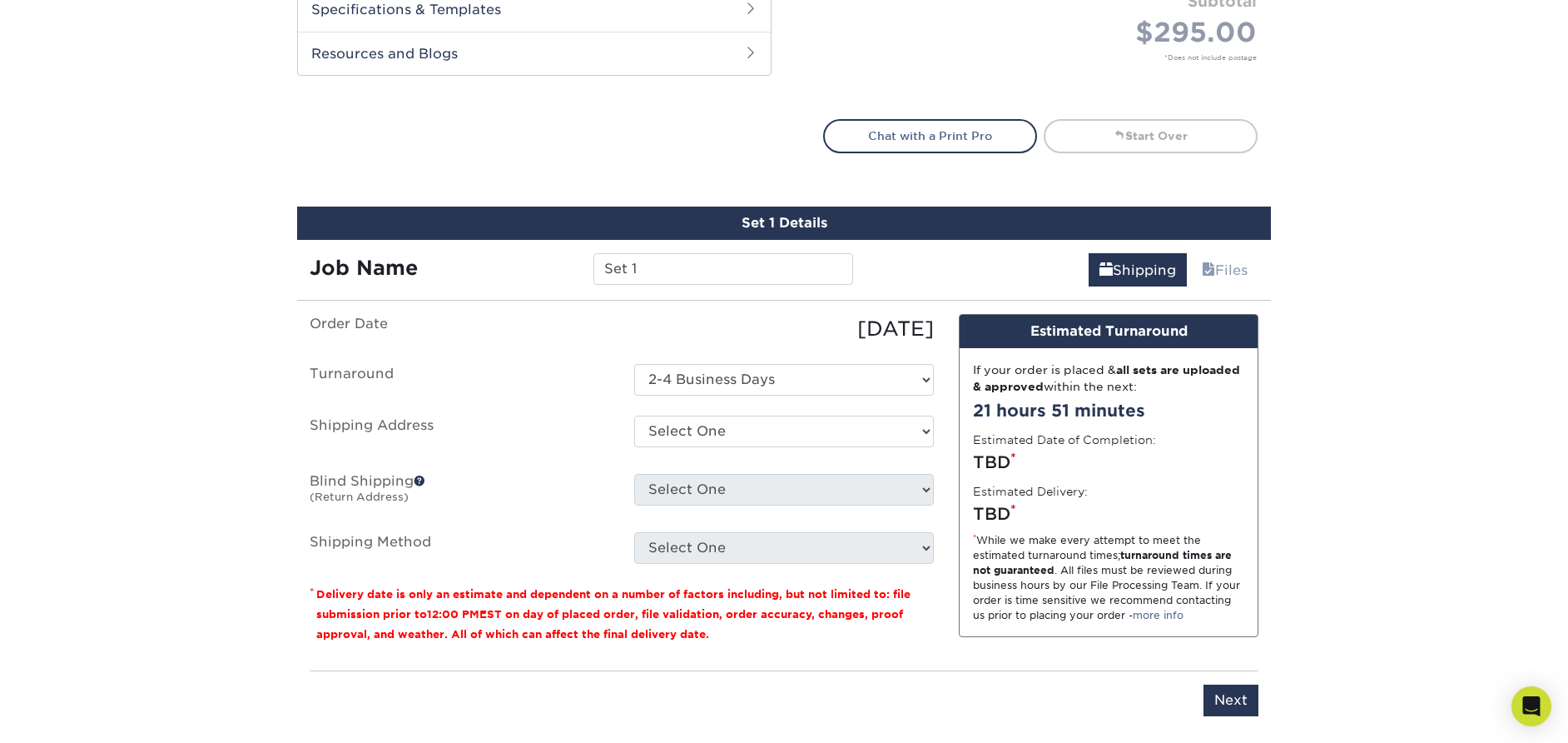
scroll to position [826, 0]
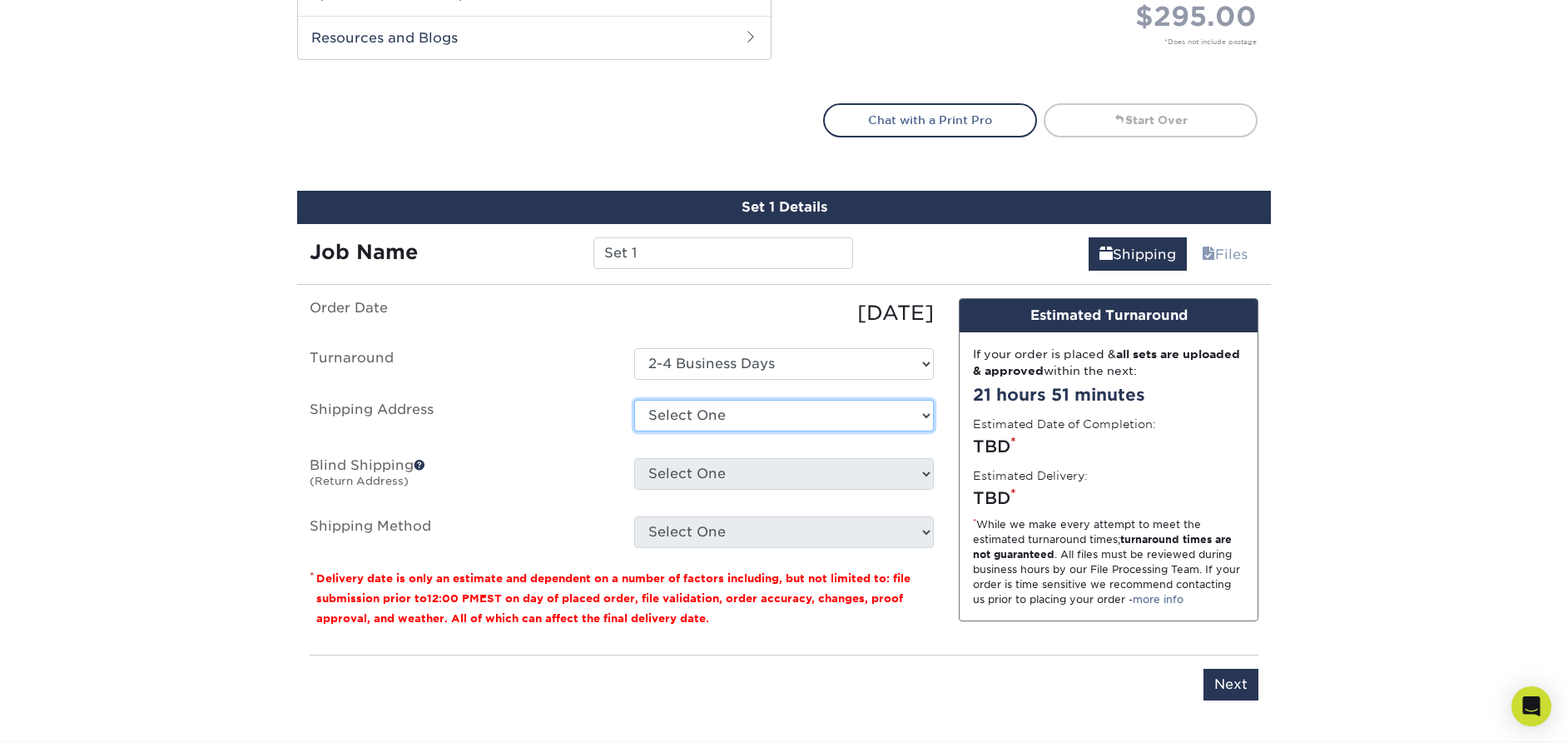
click at [708, 413] on select "Select One 24704 HURON RIVER DR, ROCKWOOD, MI + Add New Address" at bounding box center [784, 416] width 300 height 32
select select "252763"
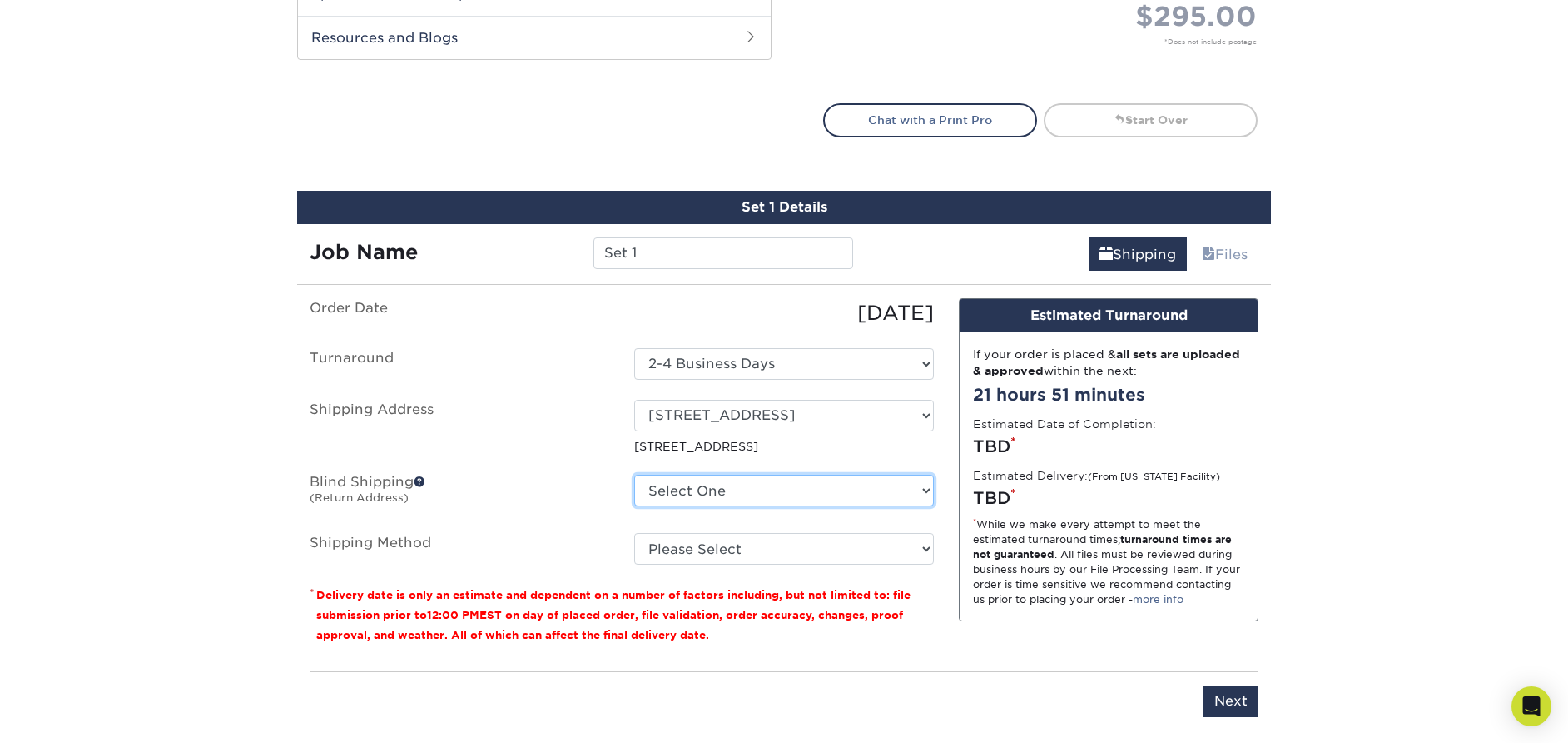
click at [731, 490] on select "Select One 24704 HURON RIVER DR, ROCKWOOD, MI + Add New Address" at bounding box center [784, 491] width 300 height 32
select select "252763"
click at [635, 475] on select "Select One 24704 HURON RIVER DR, ROCKWOOD, MI + Add New Address" at bounding box center [784, 491] width 300 height 32
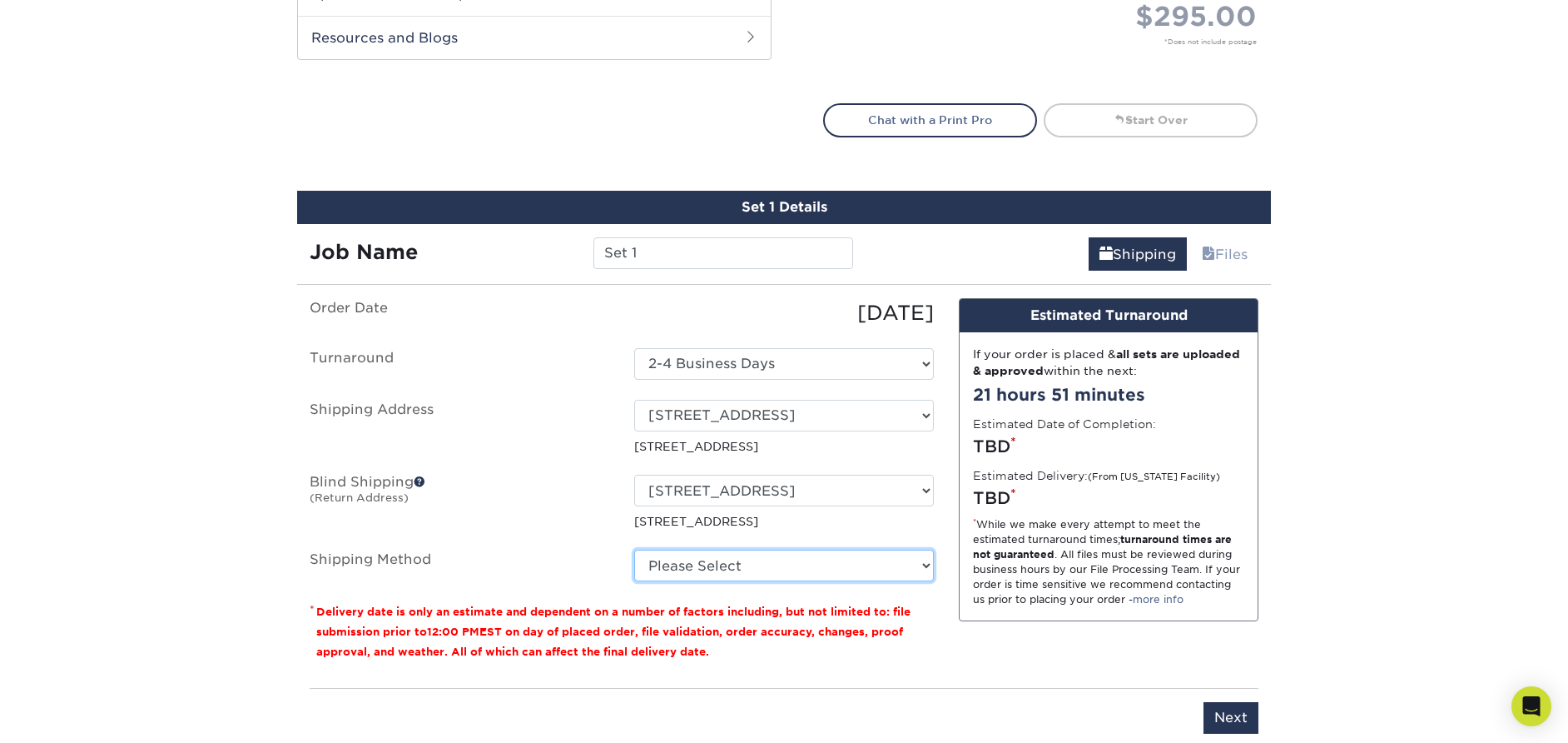
click at [726, 556] on select "Please Select Ground Shipping (+$55.45) 3 Day Shipping Service (+$89.16) 2 Day …" at bounding box center [784, 565] width 300 height 32
select select "03"
click at [635, 549] on select "Please Select Ground Shipping (+$55.45) 3 Day Shipping Service (+$89.16) 2 Day …" at bounding box center [784, 565] width 300 height 32
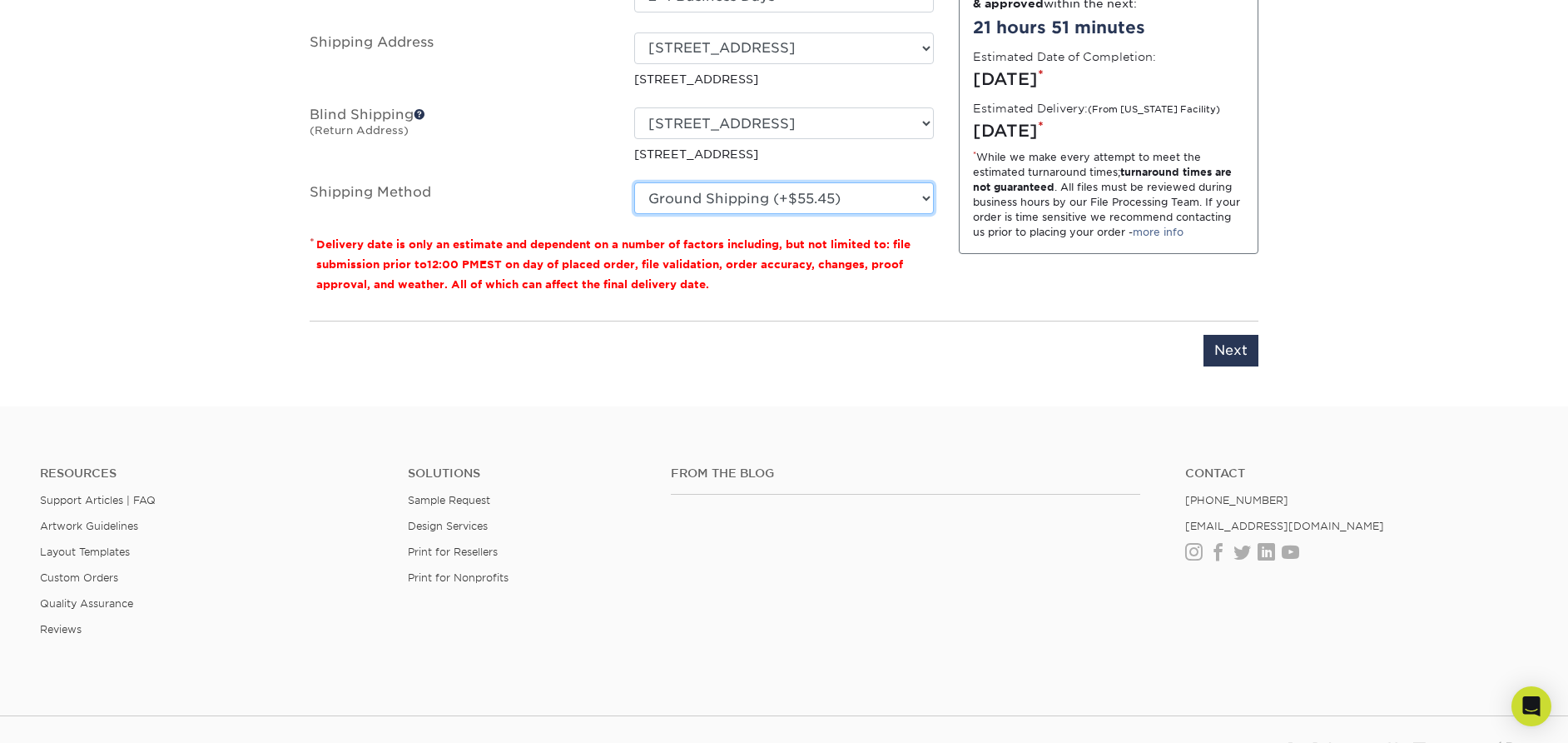
scroll to position [1196, 0]
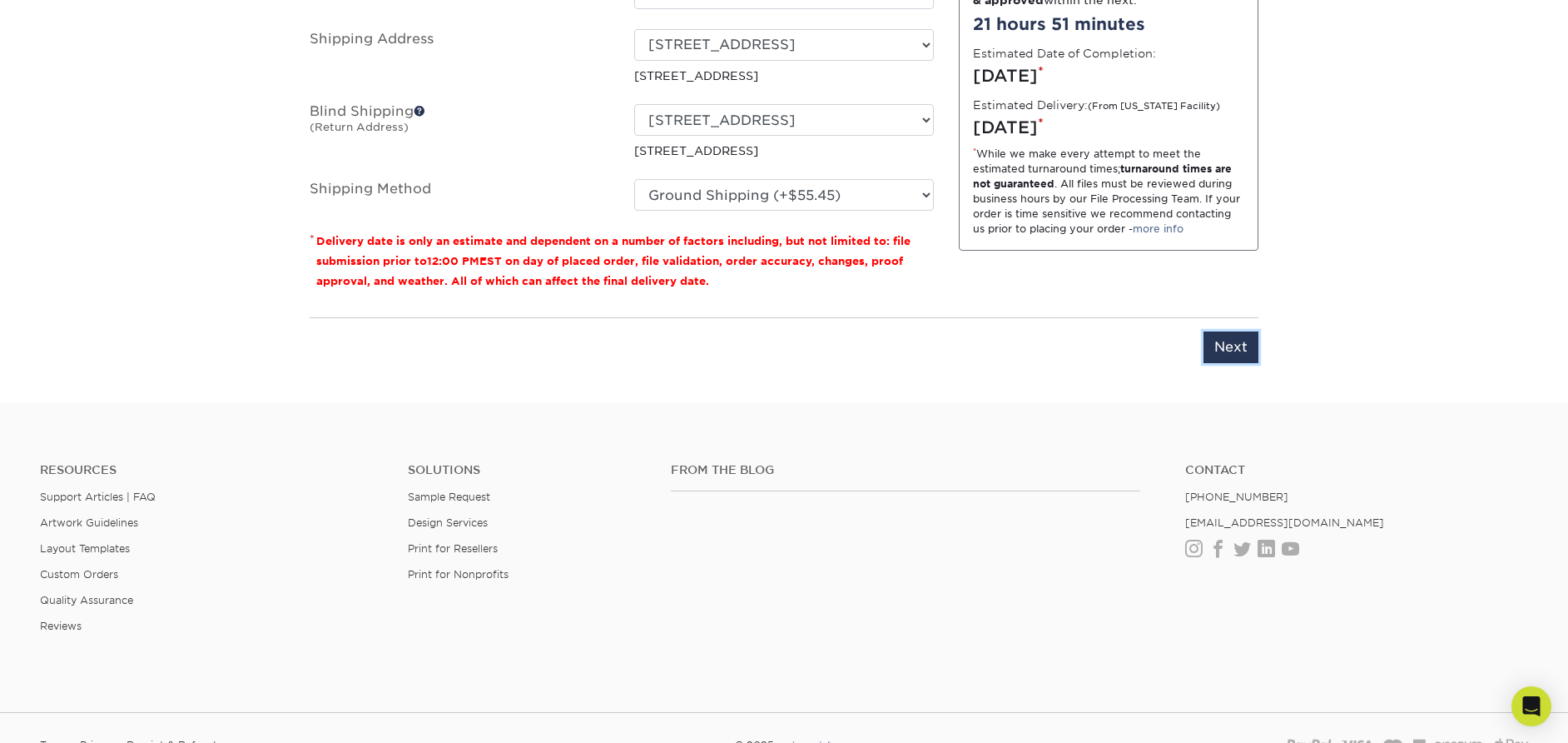
click at [1234, 344] on input "Next" at bounding box center [1231, 347] width 55 height 32
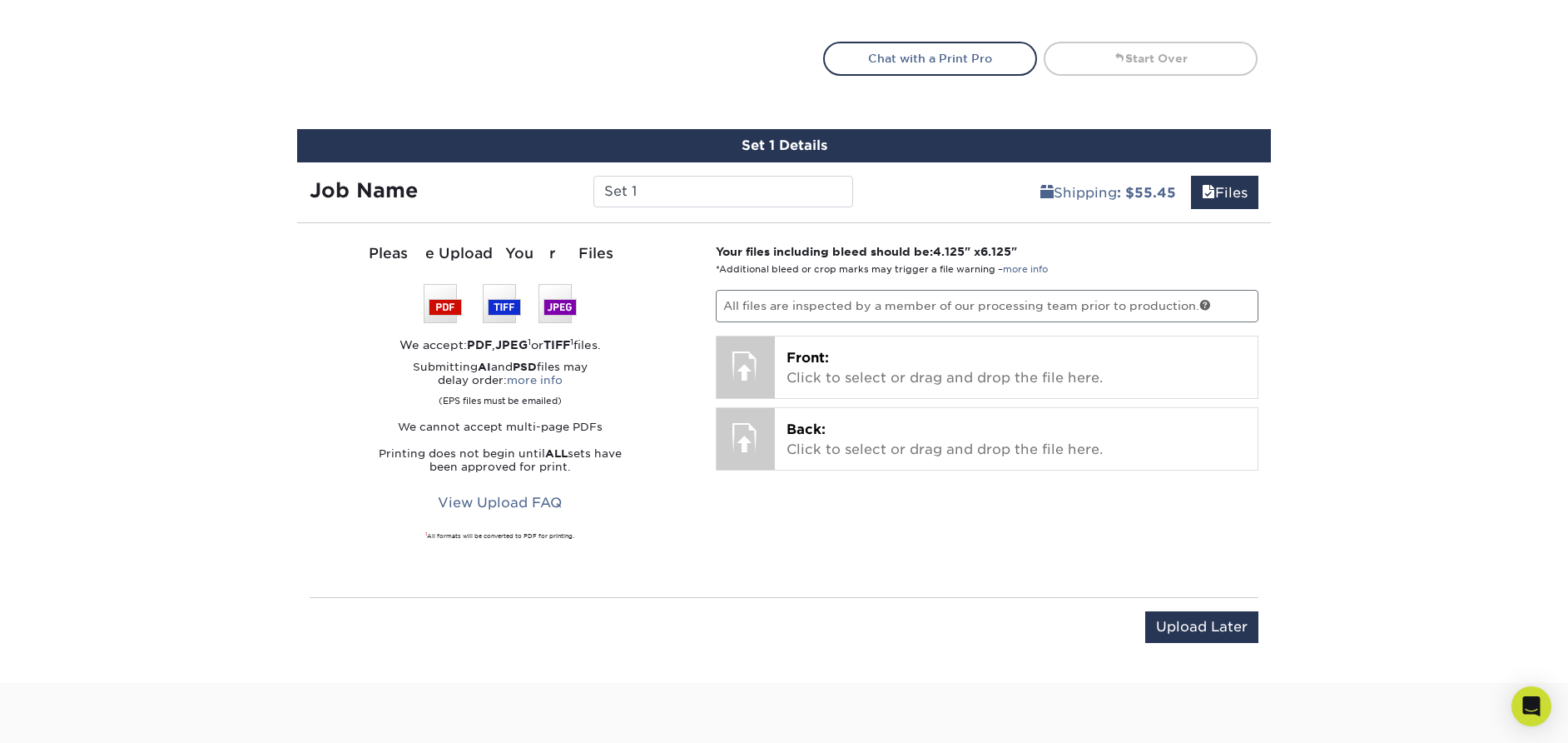
scroll to position [880, 0]
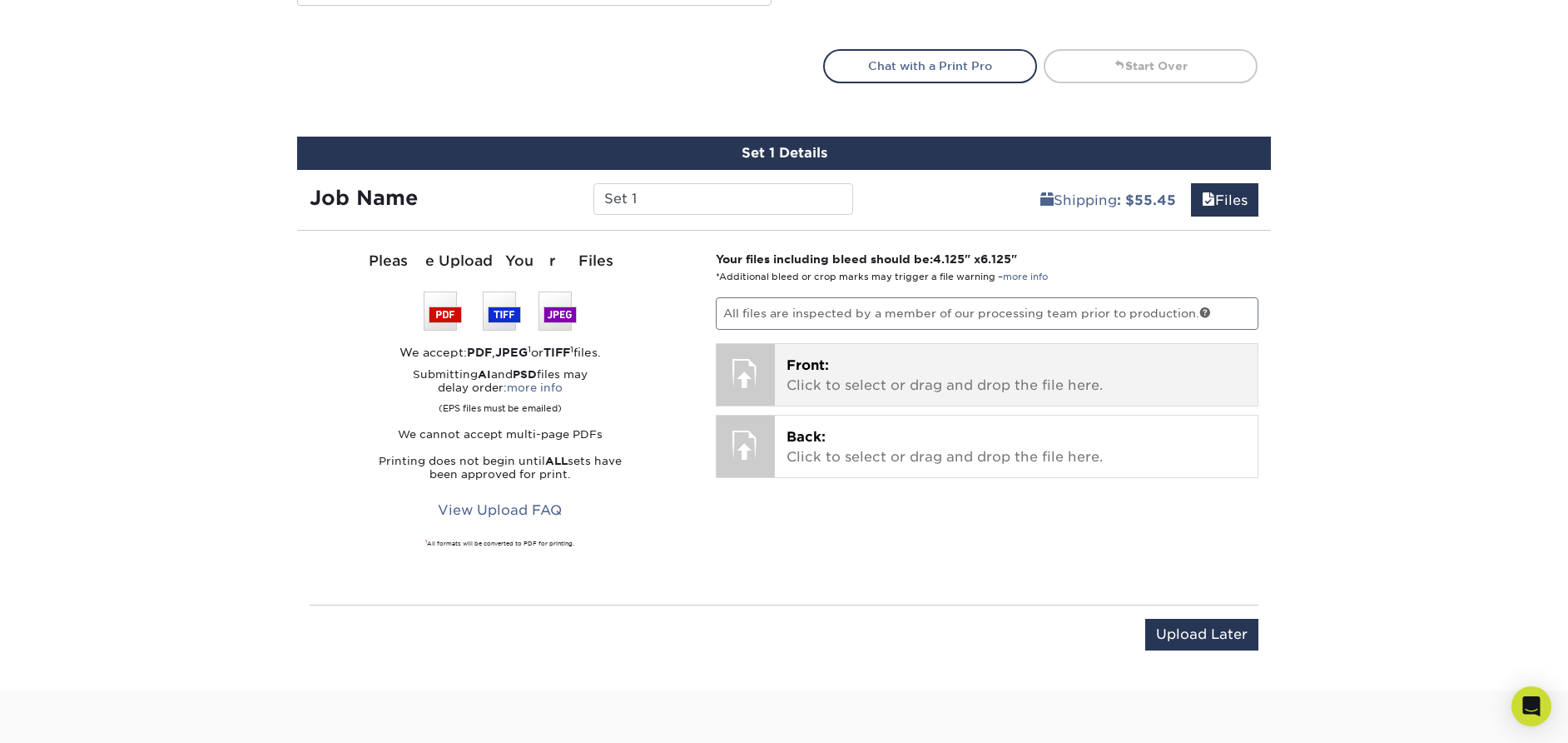
click at [885, 368] on p "Front: Click to select or drag and drop the file here." at bounding box center [1017, 375] width 461 height 40
click at [821, 361] on span "Front:" at bounding box center [808, 365] width 42 height 16
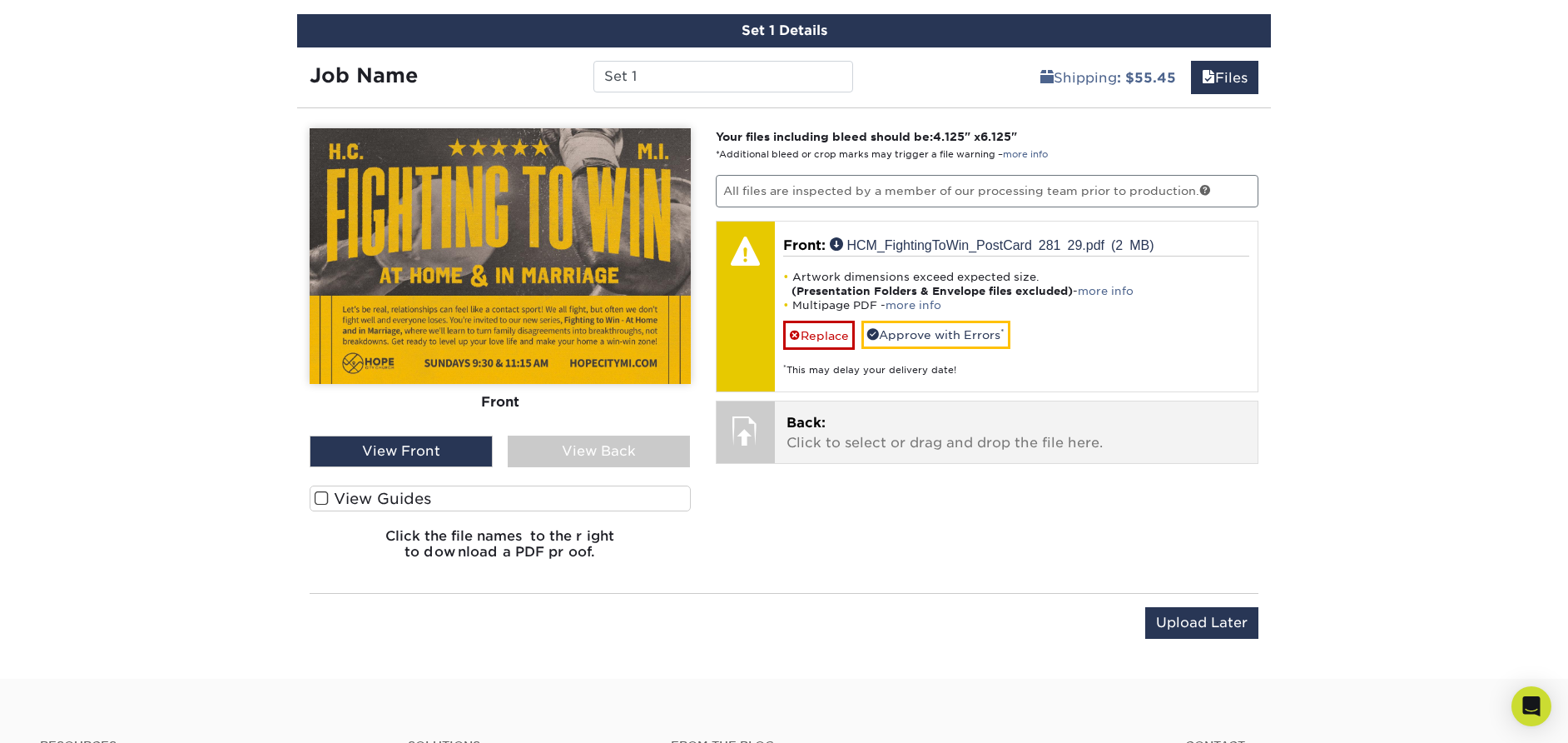
scroll to position [1022, 0]
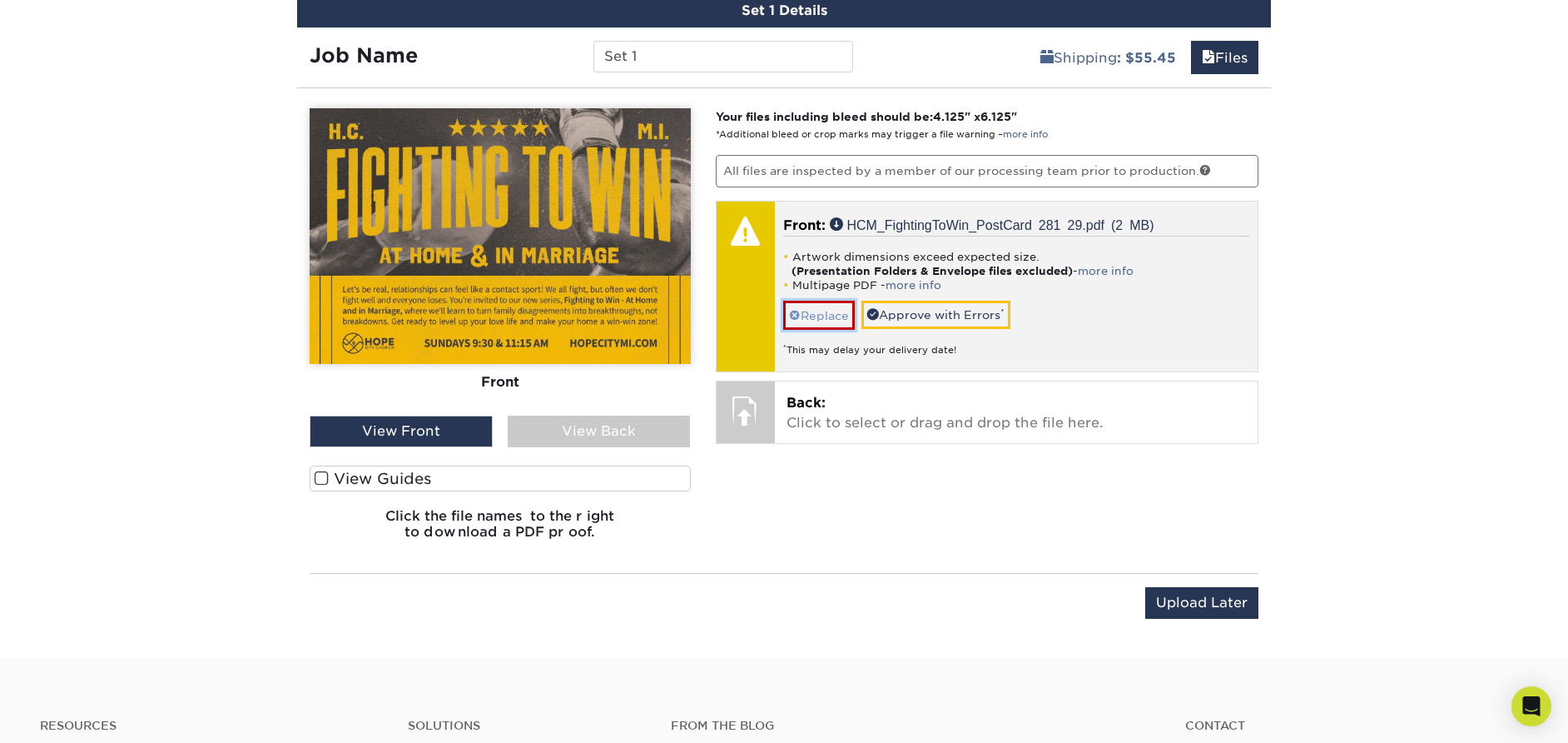
click at [797, 317] on span at bounding box center [794, 316] width 11 height 13
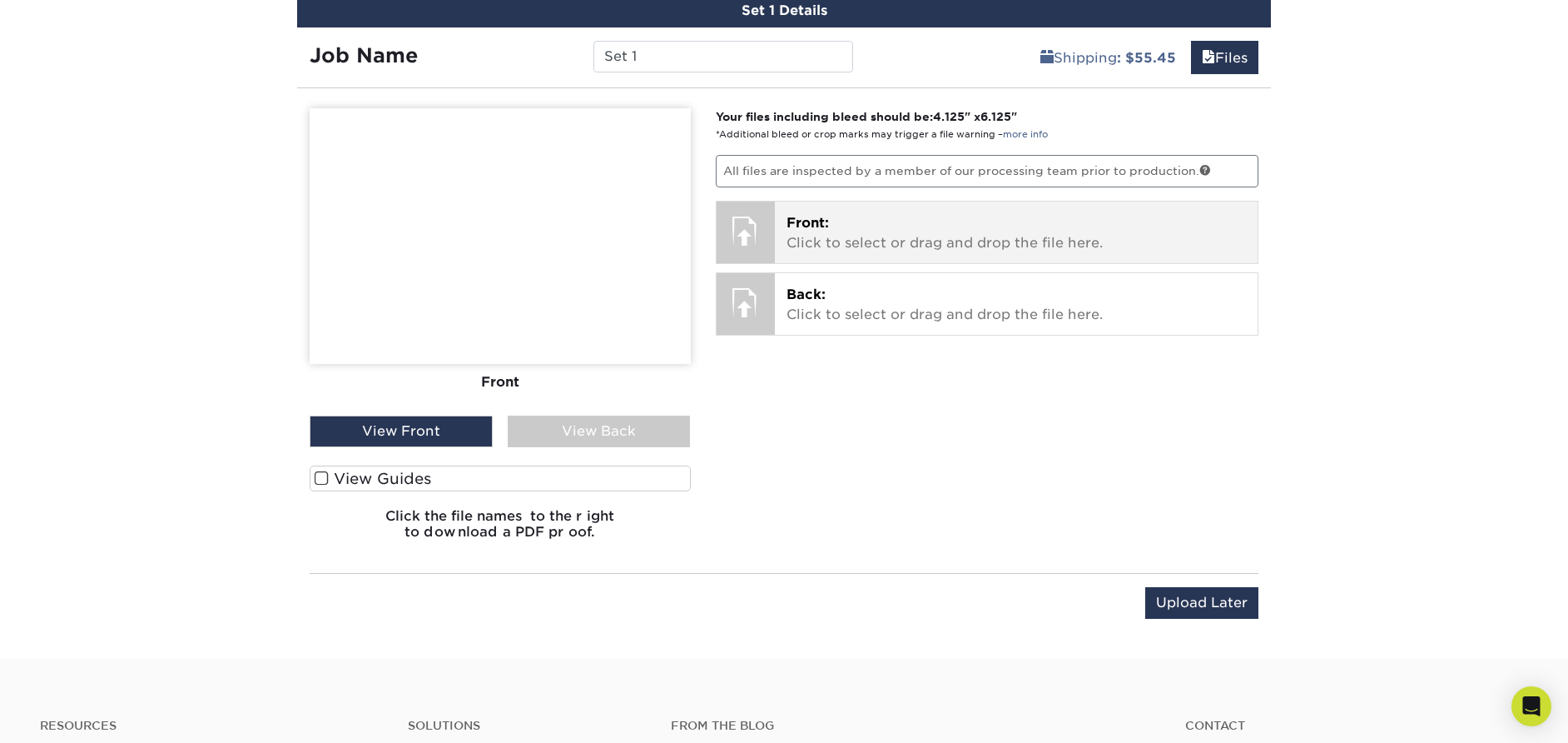
click at [892, 244] on p "Front: Click to select or drag and drop the file here." at bounding box center [1017, 233] width 461 height 40
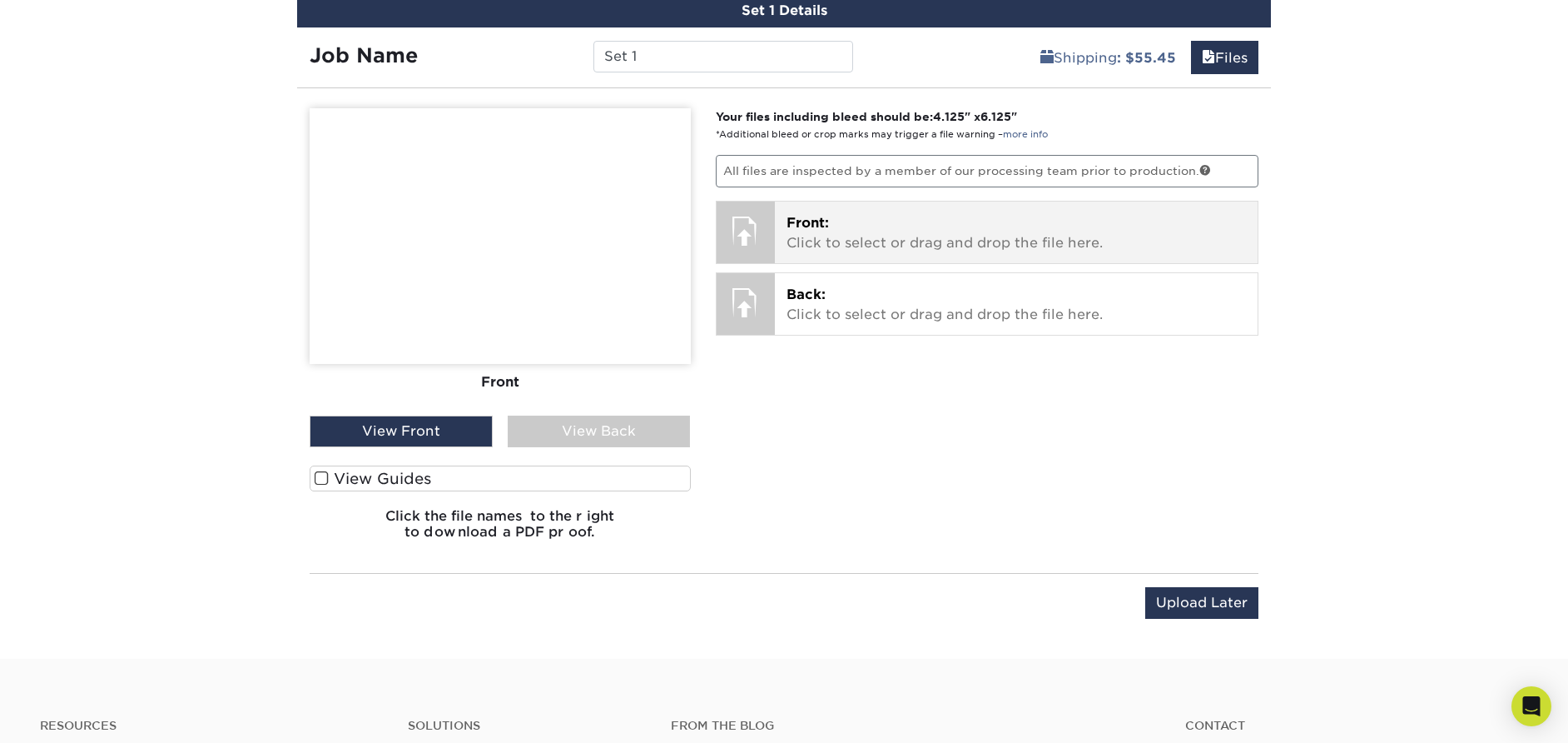
click at [824, 228] on span "Front:" at bounding box center [808, 222] width 42 height 16
click at [851, 222] on p "Front: Click to select or drag and drop the file here." at bounding box center [1017, 233] width 461 height 40
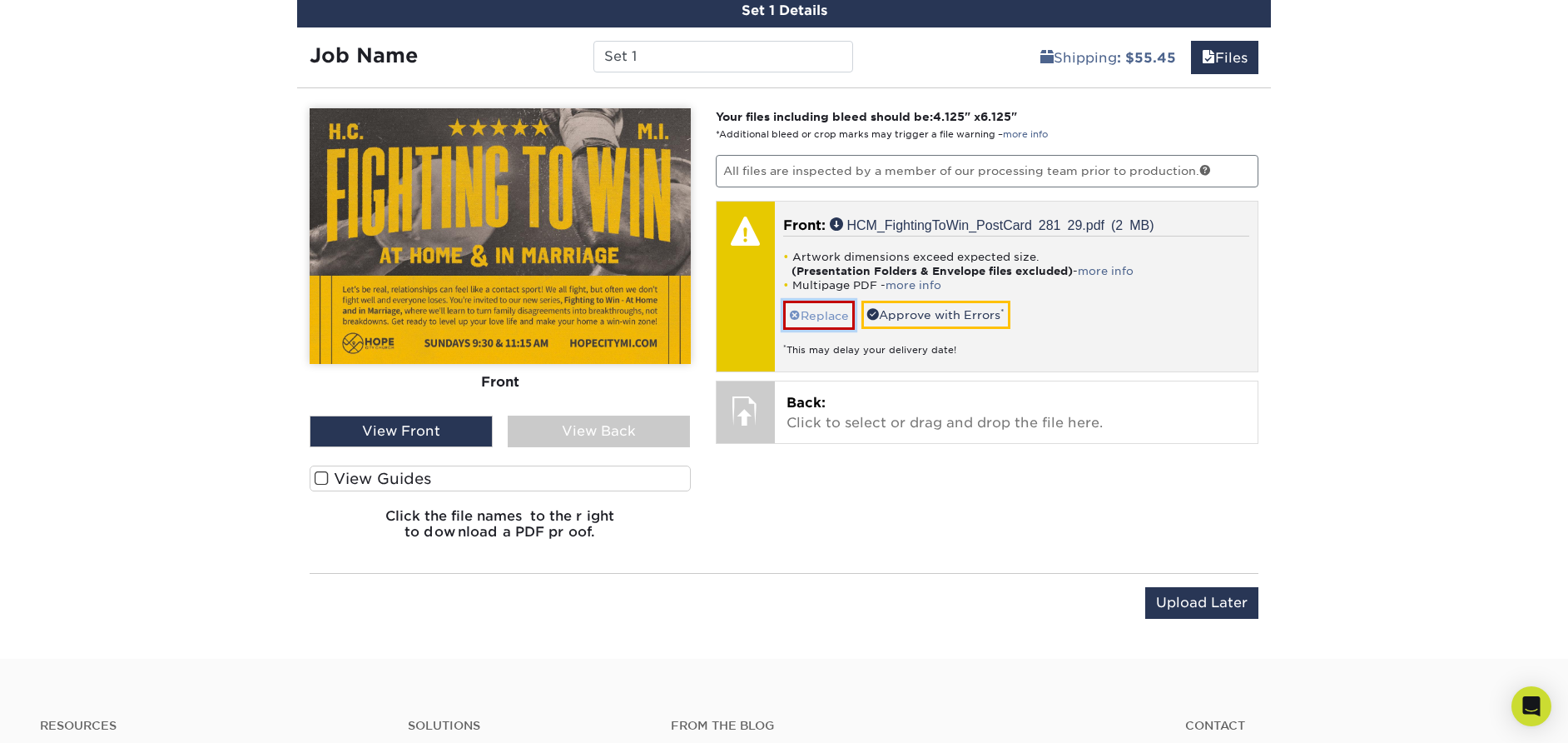
click at [818, 318] on link "Replace" at bounding box center [819, 315] width 71 height 29
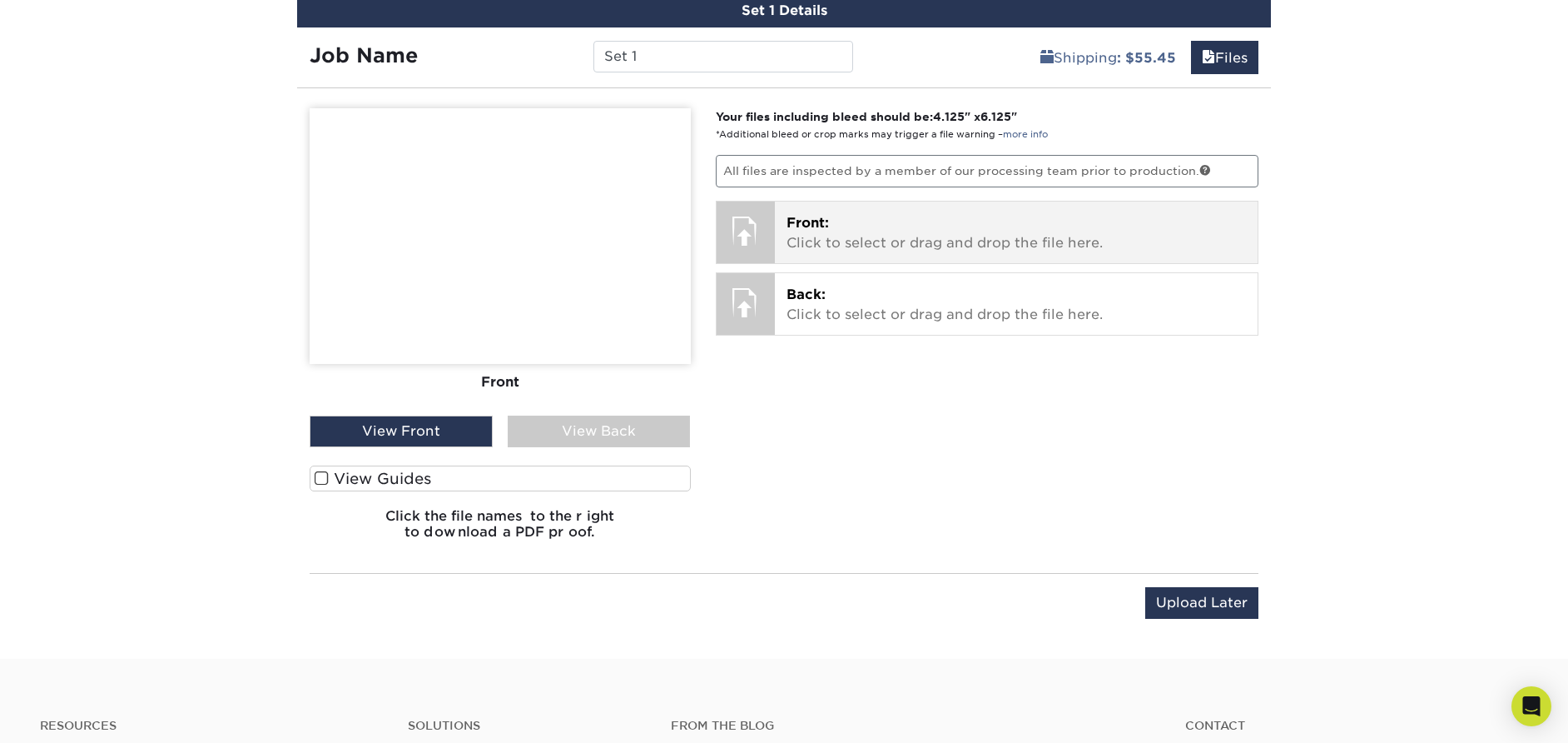
click at [853, 220] on p "Front: Click to select or drag and drop the file here." at bounding box center [1017, 233] width 461 height 40
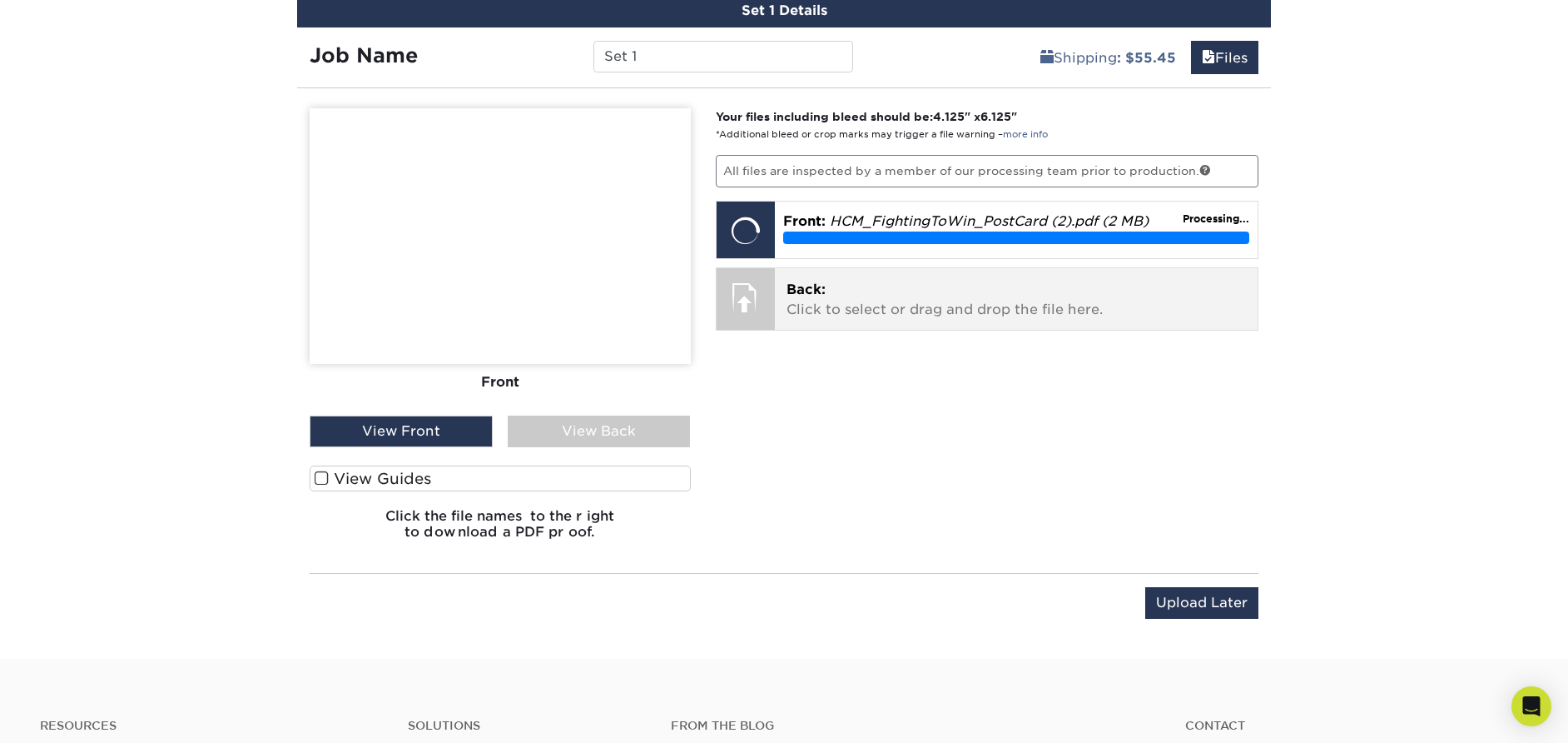
click at [815, 294] on span "Back:" at bounding box center [807, 289] width 39 height 16
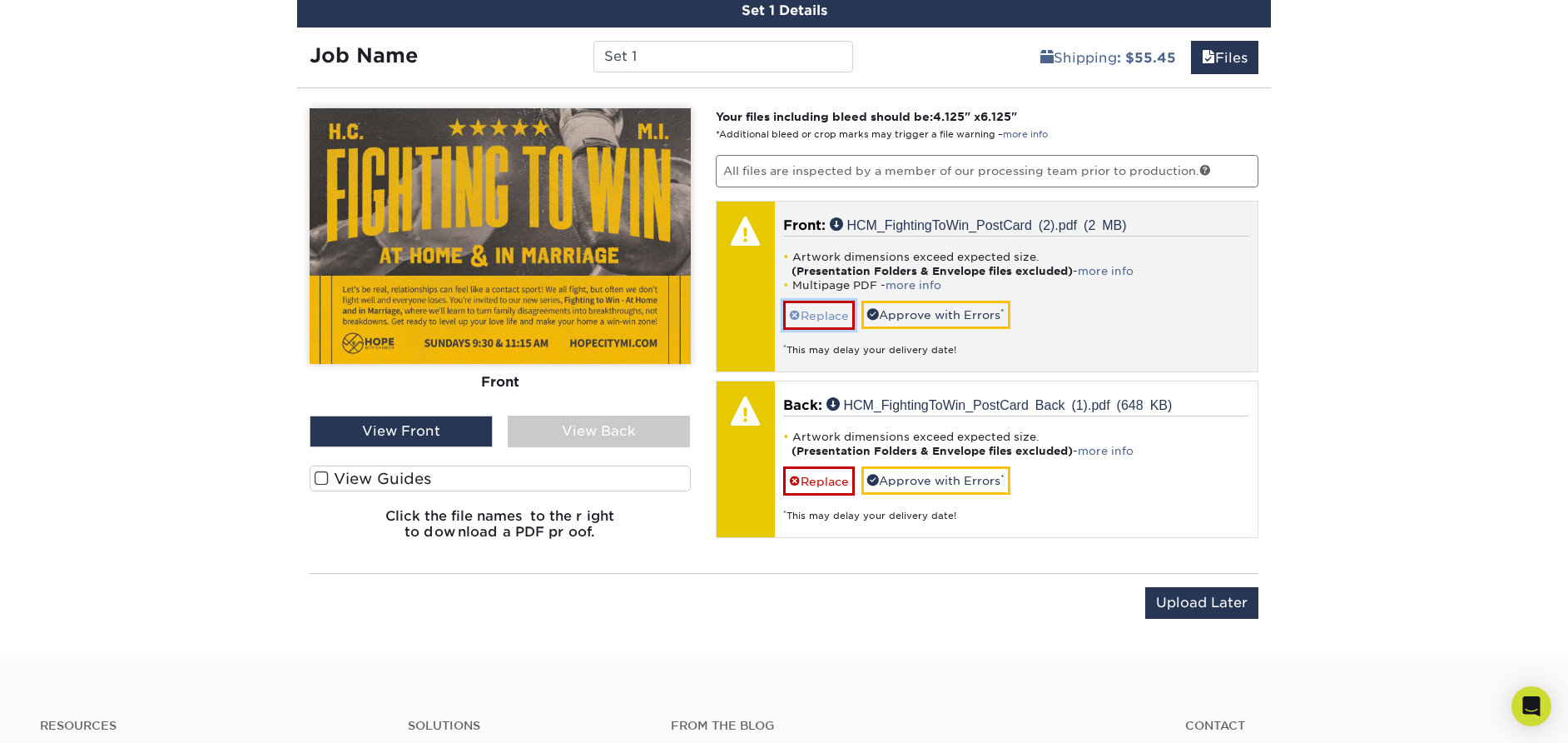
click at [808, 309] on link "Replace" at bounding box center [819, 315] width 71 height 29
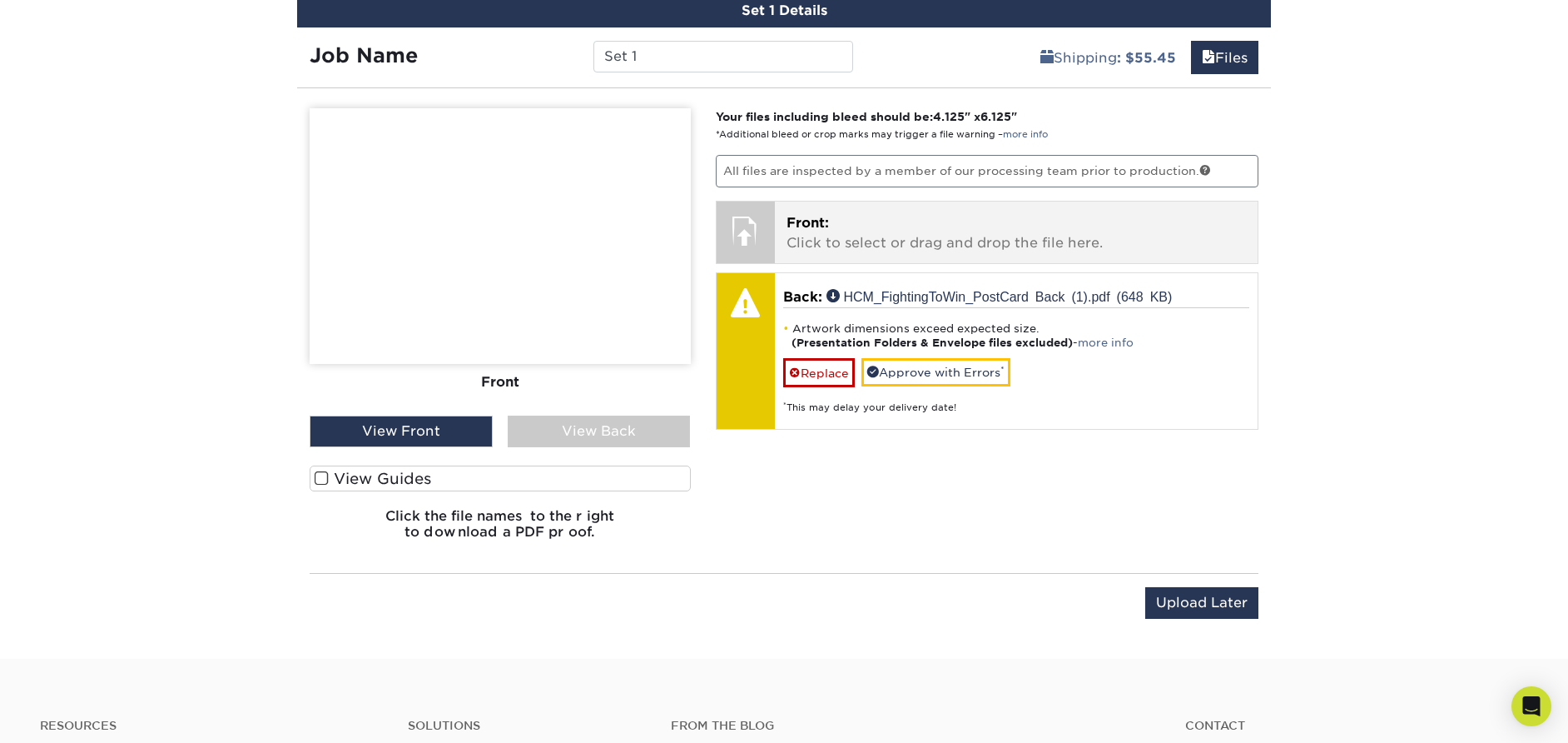
click at [845, 229] on p "Front: Click to select or drag and drop the file here." at bounding box center [1017, 233] width 461 height 40
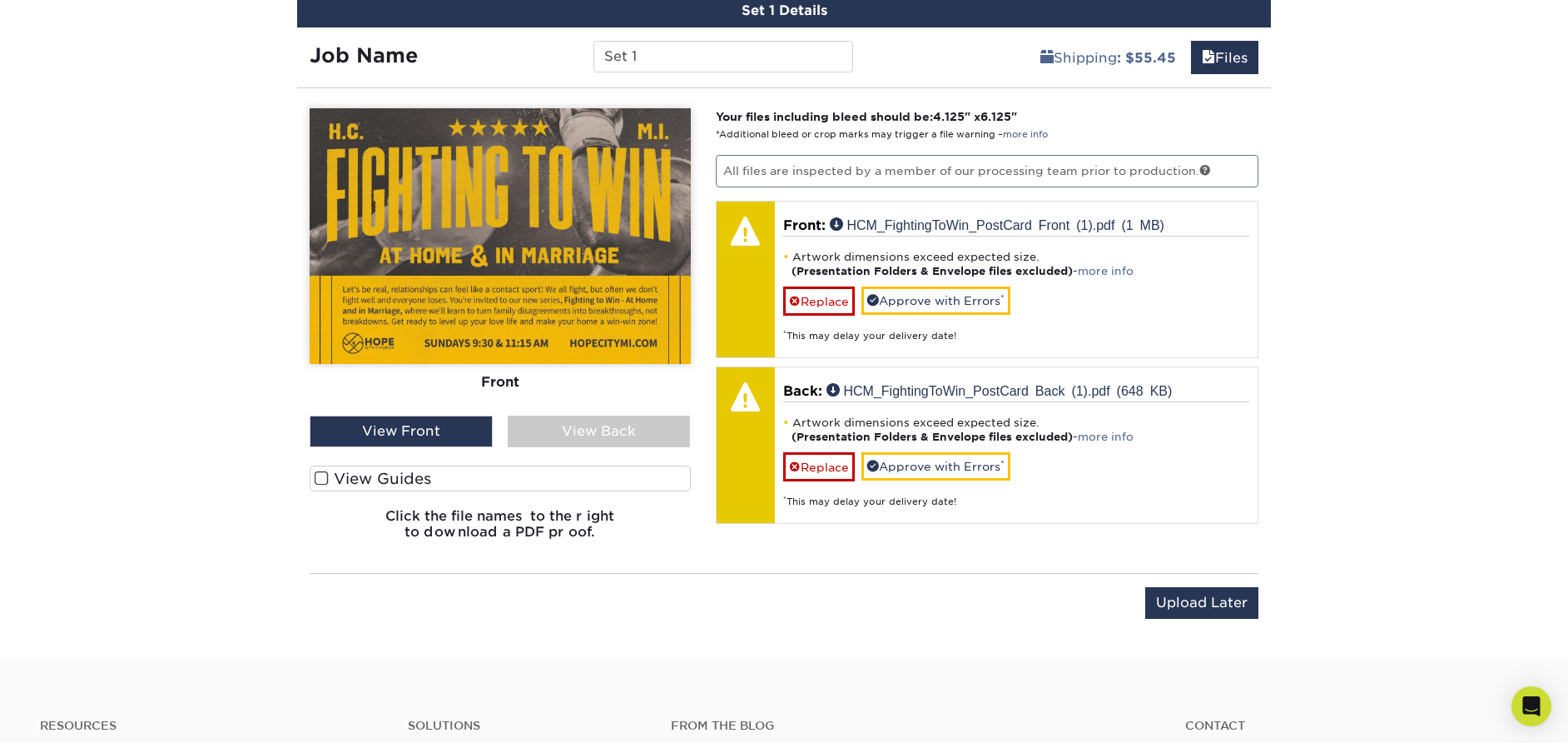
click at [561, 445] on div "Front Back View Front View Back Front" at bounding box center [500, 331] width 382 height 446
click at [562, 441] on div "View Back" at bounding box center [599, 432] width 183 height 32
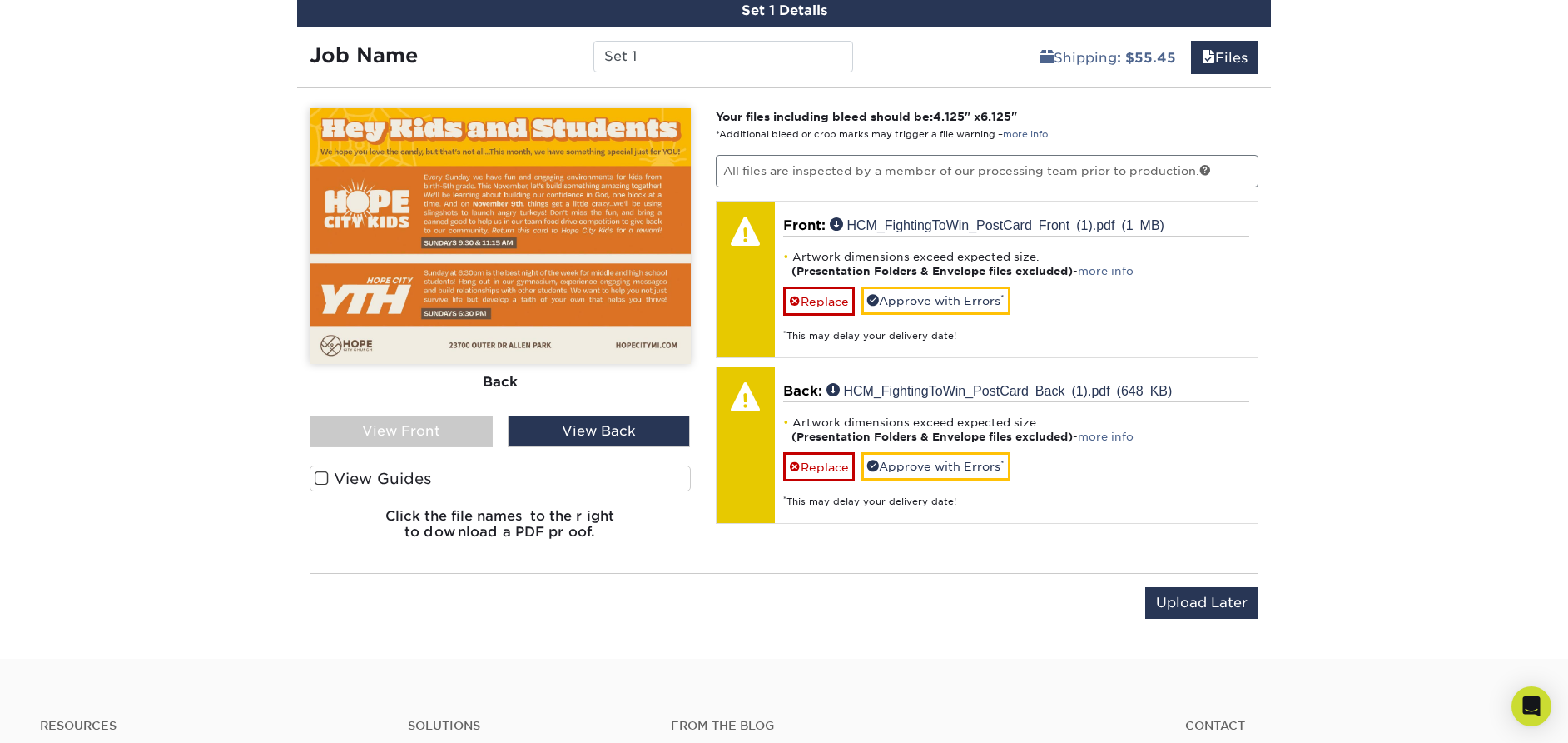
click at [402, 431] on div "View Front" at bounding box center [400, 432] width 183 height 32
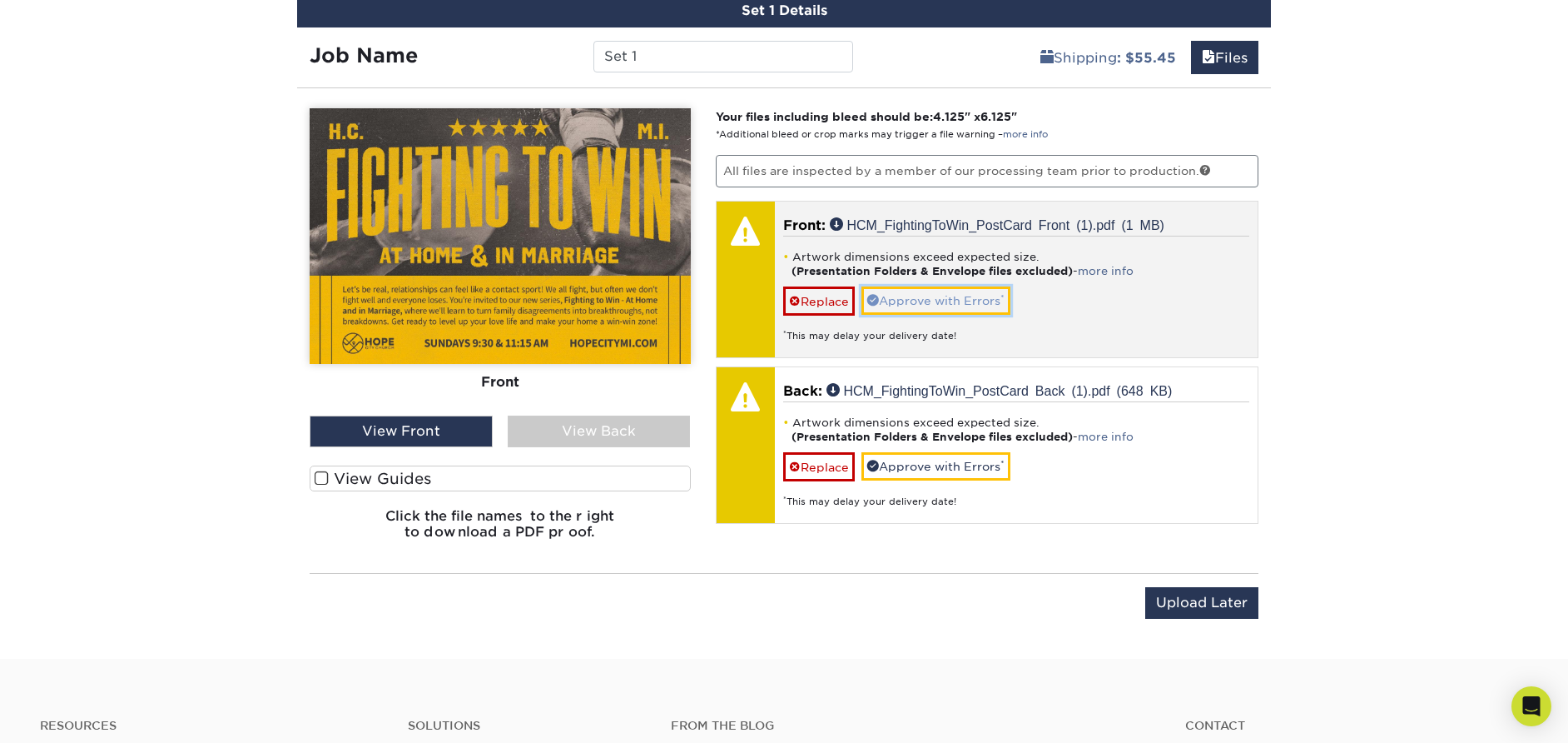
click at [966, 301] on link "Approve with Errors *" at bounding box center [935, 301] width 149 height 28
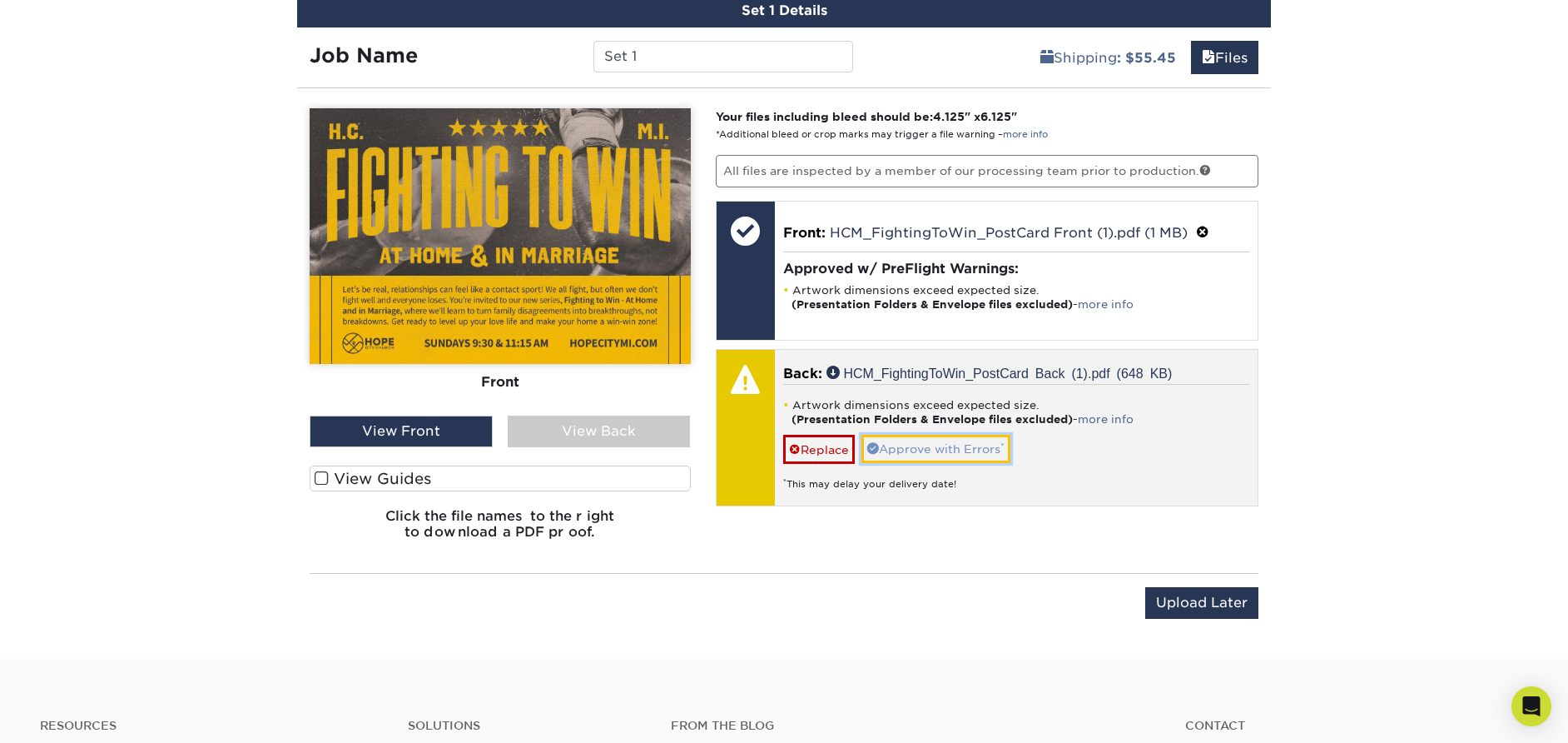
click at [927, 445] on link "Approve with Errors *" at bounding box center [935, 449] width 149 height 28
